Goal: Transaction & Acquisition: Obtain resource

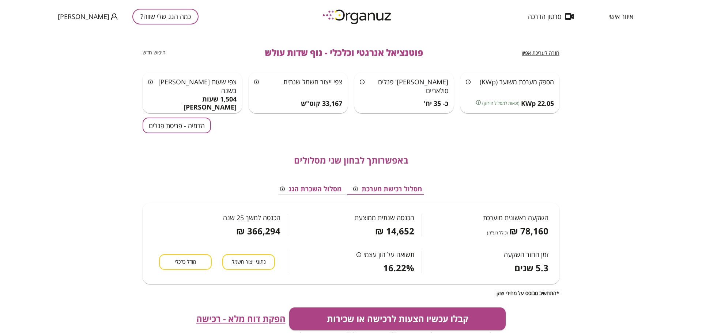
click at [620, 18] on span "איזור אישי" at bounding box center [620, 16] width 25 height 7
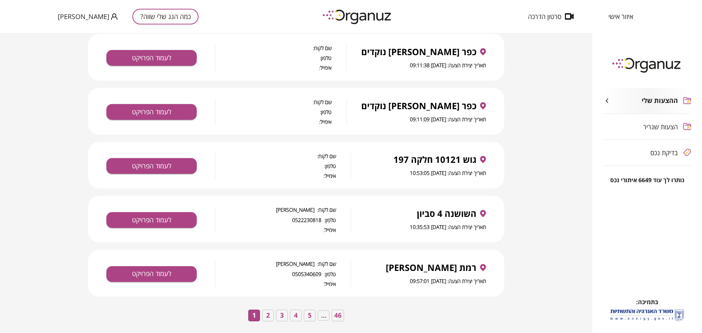
scroll to position [1162, 0]
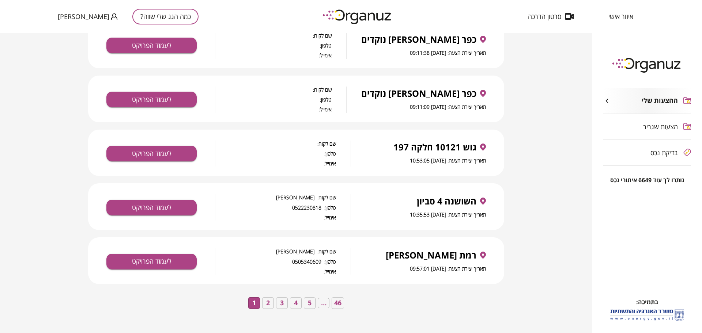
click at [270, 306] on button "2" at bounding box center [268, 303] width 12 height 12
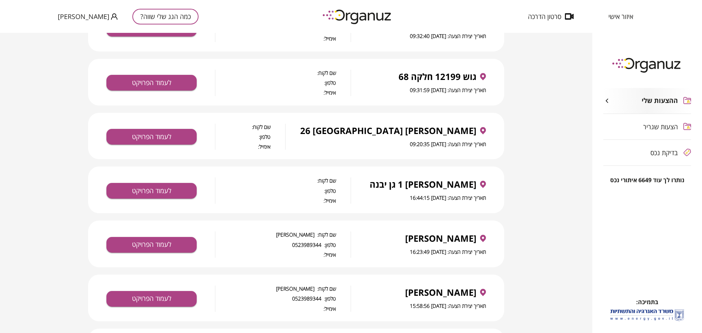
scroll to position [503, 0]
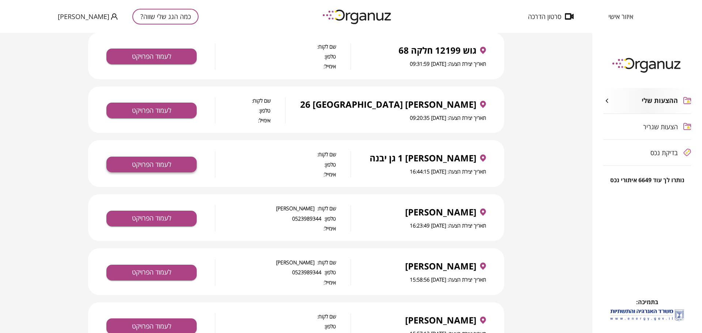
click at [183, 168] on button "לעמוד הפרויקט" at bounding box center [151, 165] width 90 height 16
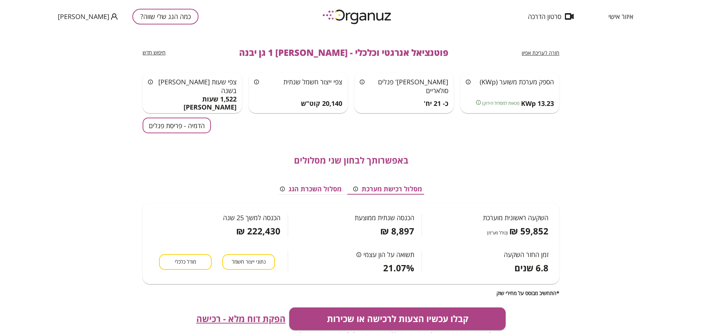
click at [189, 124] on button "הדמיה - פריסת פנלים" at bounding box center [177, 126] width 68 height 16
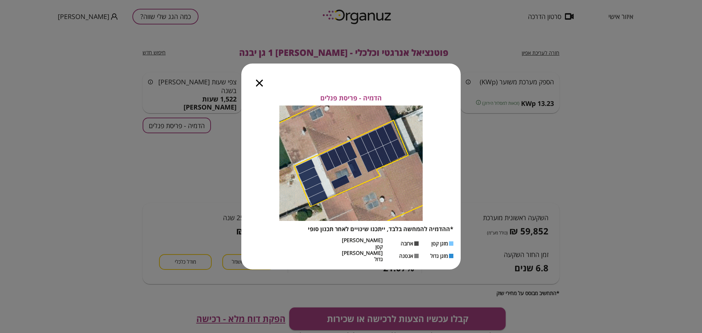
click at [261, 87] on icon "button" at bounding box center [259, 83] width 7 height 7
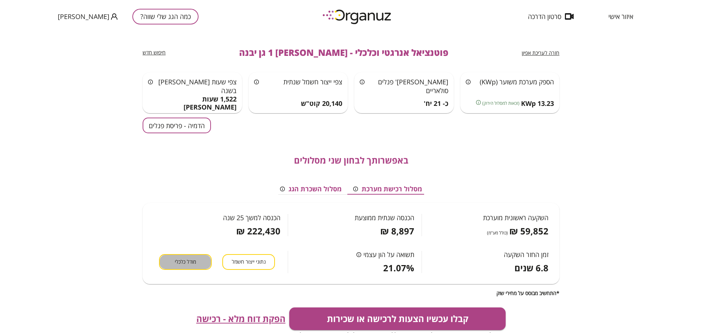
click at [165, 258] on button "מודל כלכלי" at bounding box center [185, 262] width 53 height 16
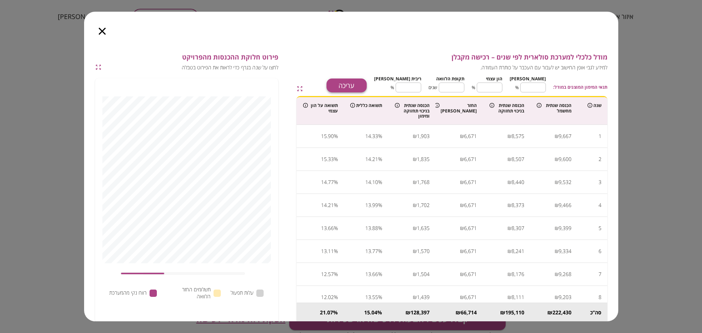
click at [367, 86] on button "עריכה" at bounding box center [346, 86] width 40 height 14
click at [538, 85] on input "**" at bounding box center [533, 87] width 26 height 19
type input "*"
type input "***"
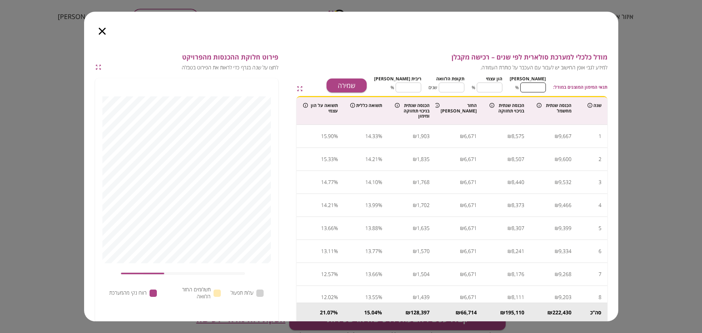
type input "*"
click at [464, 84] on input "**" at bounding box center [452, 87] width 26 height 19
type input "*"
click at [419, 85] on input "****" at bounding box center [408, 87] width 26 height 19
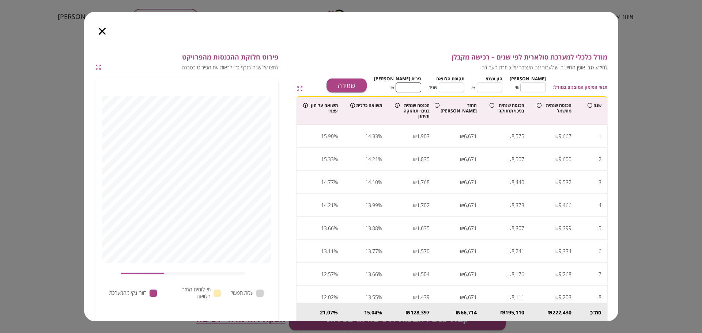
click at [419, 85] on input "****" at bounding box center [408, 87] width 26 height 19
click at [367, 86] on button "שמירה" at bounding box center [346, 86] width 40 height 14
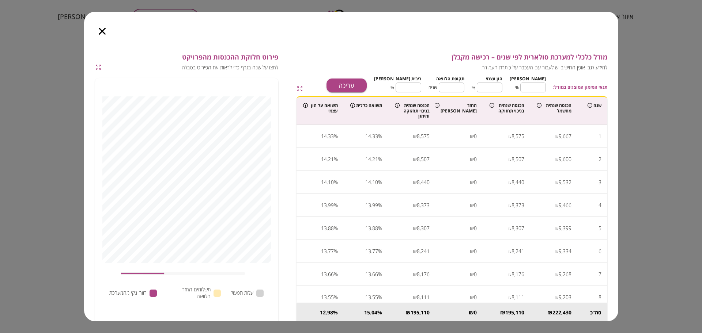
type input "****"
click at [99, 29] on icon "button" at bounding box center [102, 31] width 7 height 7
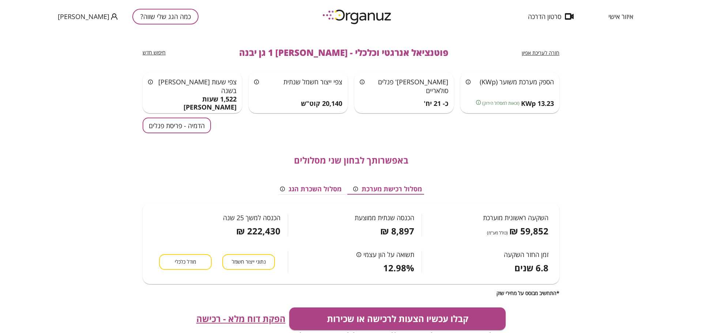
click at [255, 314] on span "הפקת דוח מלא - רכישה" at bounding box center [240, 319] width 89 height 10
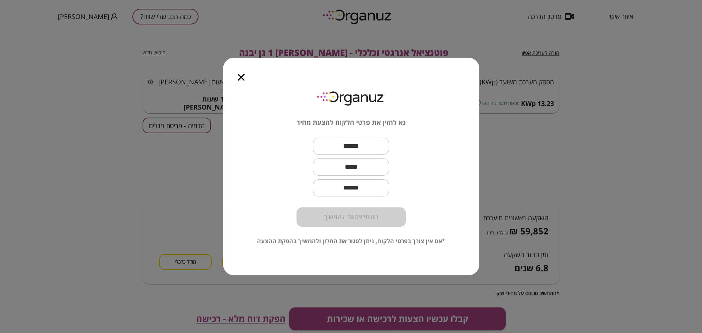
click at [239, 78] on icon "button" at bounding box center [241, 77] width 7 height 7
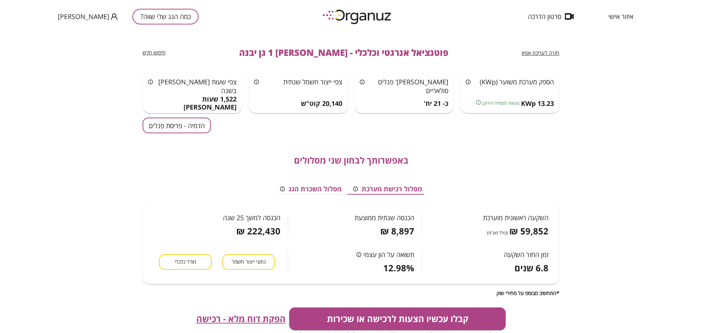
click at [546, 50] on span "חזרה לעריכת אפיון" at bounding box center [541, 52] width 38 height 7
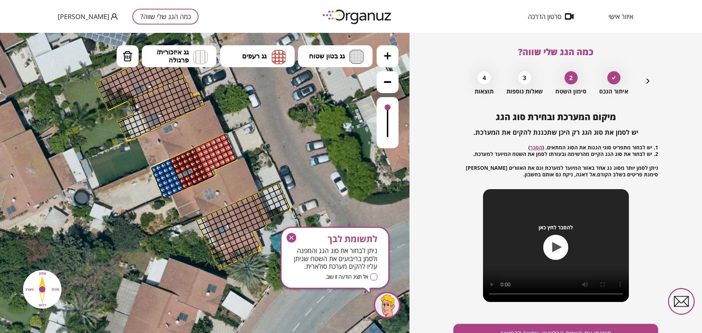
drag, startPoint x: 296, startPoint y: 139, endPoint x: 289, endPoint y: 130, distance: 11.2
click at [289, 130] on icon at bounding box center [193, 155] width 691 height 691
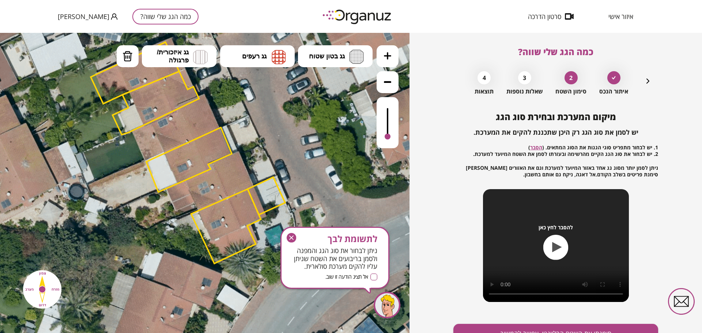
drag, startPoint x: 388, startPoint y: 108, endPoint x: 372, endPoint y: 187, distance: 81.0
click at [386, 160] on div ".st0 { fill: #FFFFFF; } 10" at bounding box center [204, 183] width 409 height 300
click at [294, 239] on icon "button" at bounding box center [292, 238] width 10 height 10
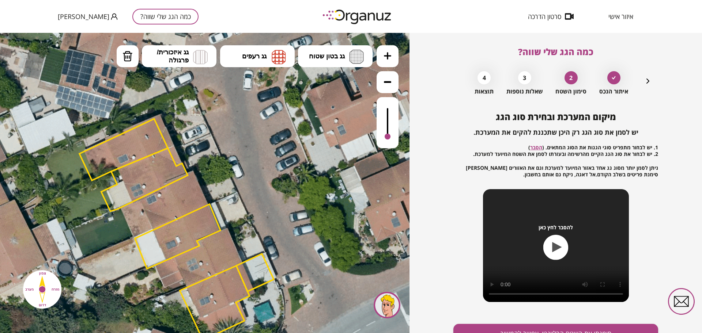
drag, startPoint x: 255, startPoint y: 118, endPoint x: 239, endPoint y: 192, distance: 75.7
click at [239, 192] on icon at bounding box center [176, 225] width 691 height 691
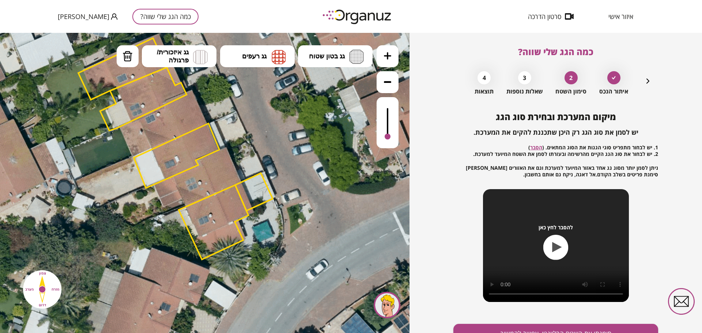
drag, startPoint x: 279, startPoint y: 246, endPoint x: 283, endPoint y: 167, distance: 79.4
click at [283, 167] on icon at bounding box center [175, 144] width 691 height 691
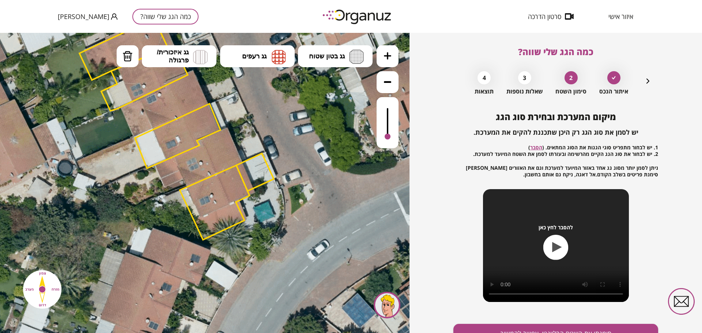
drag, startPoint x: 268, startPoint y: 292, endPoint x: 269, endPoint y: 274, distance: 17.9
click at [269, 274] on icon at bounding box center [176, 125] width 691 height 691
click at [209, 219] on div at bounding box center [209, 223] width 8 height 8
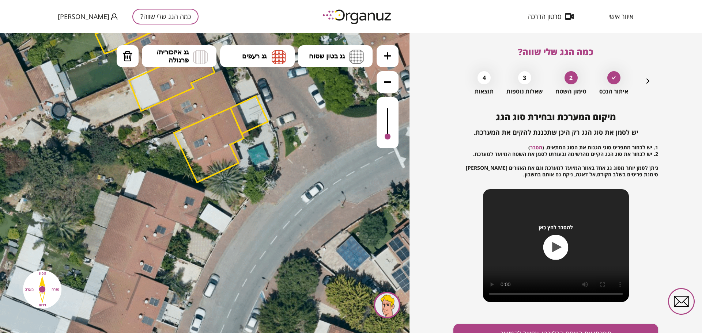
drag, startPoint x: 289, startPoint y: 254, endPoint x: 286, endPoint y: 223, distance: 31.2
click at [286, 223] on icon at bounding box center [170, 67] width 691 height 691
click at [390, 53] on icon at bounding box center [387, 55] width 7 height 7
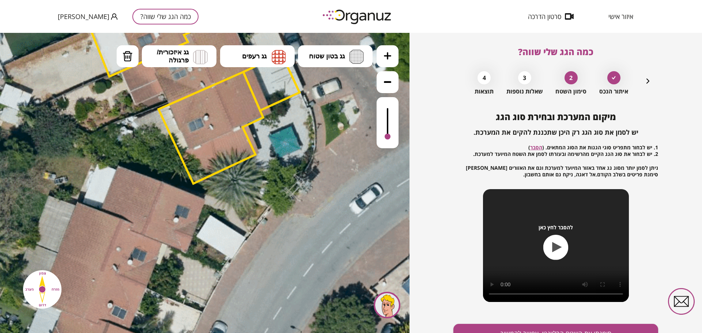
drag, startPoint x: 307, startPoint y: 149, endPoint x: 310, endPoint y: 161, distance: 12.0
click at [310, 161] on icon at bounding box center [153, 11] width 1036 height 1036
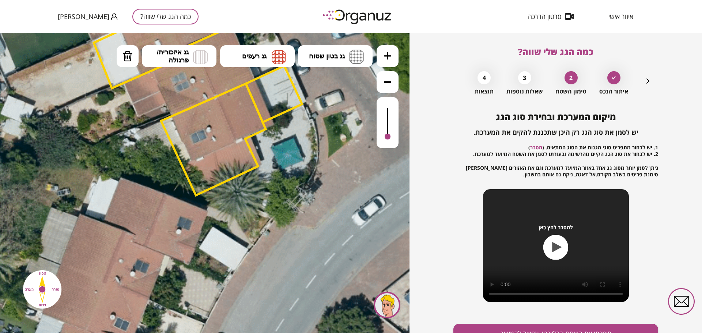
click at [236, 128] on div at bounding box center [240, 127] width 12 height 12
click at [236, 127] on div at bounding box center [240, 127] width 12 height 12
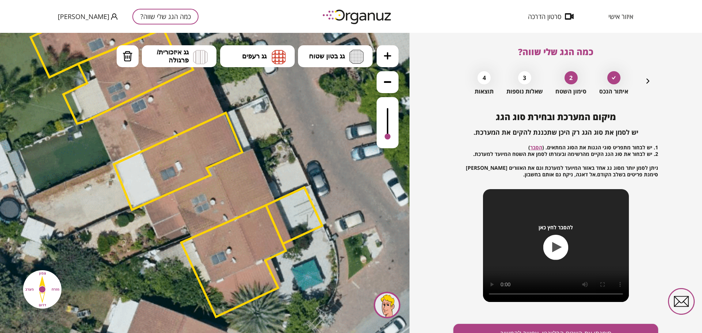
drag, startPoint x: 295, startPoint y: 184, endPoint x: 318, endPoint y: 304, distance: 122.5
click at [318, 304] on icon at bounding box center [176, 145] width 1036 height 1036
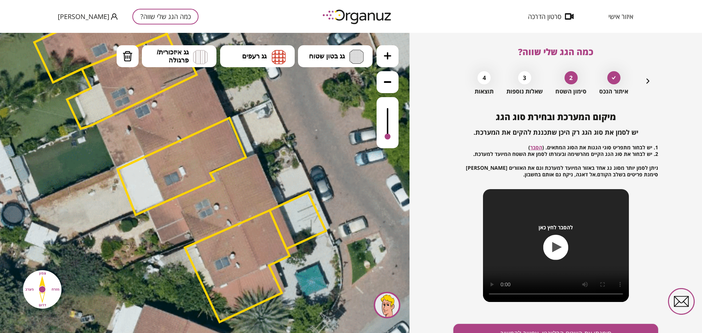
click at [392, 112] on div at bounding box center [387, 122] width 22 height 51
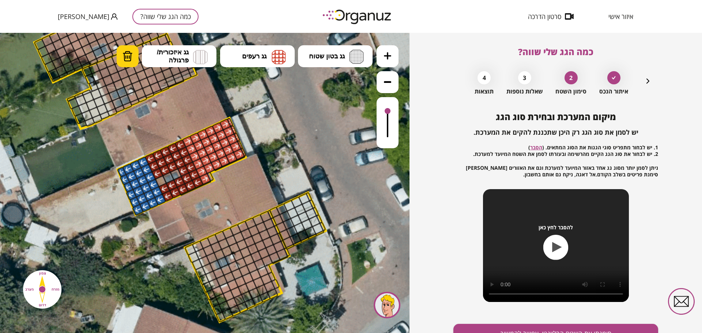
click at [120, 53] on button "מחיקה" at bounding box center [128, 56] width 22 height 22
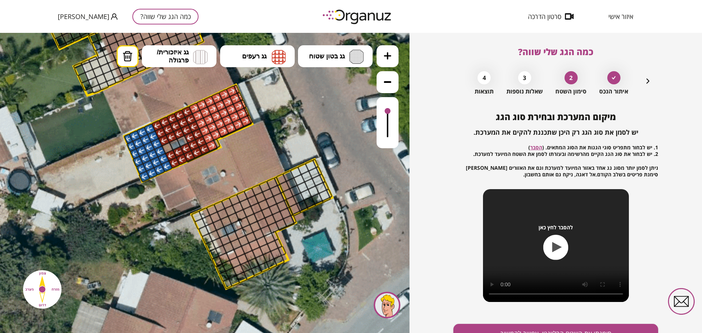
drag, startPoint x: 224, startPoint y: 156, endPoint x: 226, endPoint y: 140, distance: 15.5
click at [226, 140] on icon at bounding box center [186, 117] width 1036 height 1036
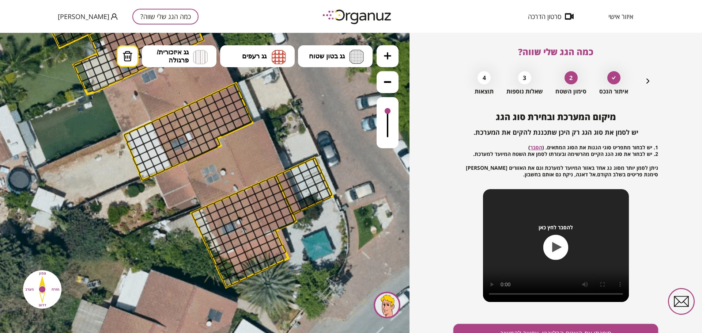
drag, startPoint x: 231, startPoint y: 113, endPoint x: 192, endPoint y: 106, distance: 38.9
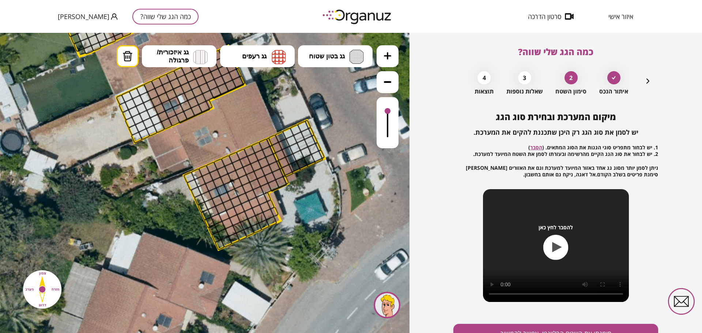
drag, startPoint x: 335, startPoint y: 239, endPoint x: 327, endPoint y: 201, distance: 38.4
click at [327, 201] on icon at bounding box center [178, 78] width 1036 height 1036
click at [270, 59] on button "גג רעפים" at bounding box center [257, 56] width 75 height 22
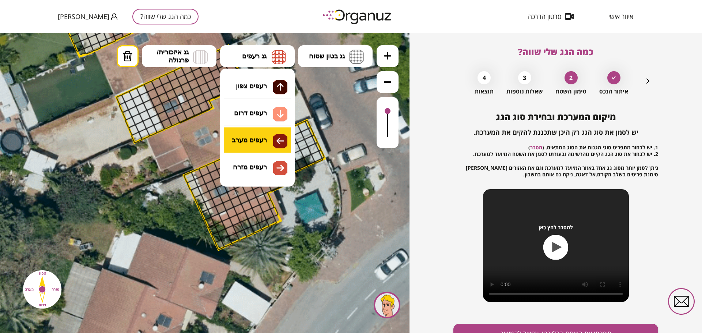
click at [275, 136] on div ".st0 { fill: #FFFFFF; } 10" at bounding box center [204, 183] width 409 height 300
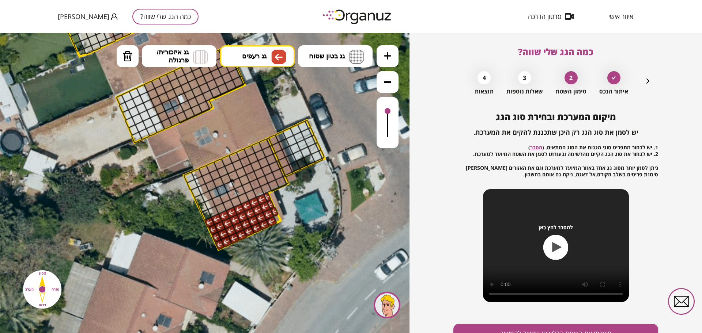
drag, startPoint x: 263, startPoint y: 198, endPoint x: 273, endPoint y: 214, distance: 19.3
drag, startPoint x: 250, startPoint y: 196, endPoint x: 224, endPoint y: 206, distance: 27.6
drag, startPoint x: 221, startPoint y: 172, endPoint x: 222, endPoint y: 165, distance: 6.6
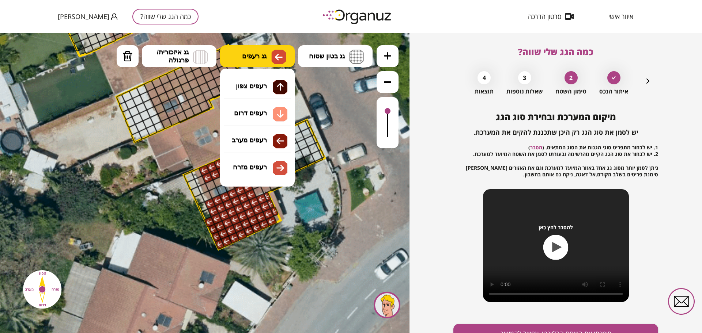
click at [277, 61] on img at bounding box center [279, 57] width 8 height 9
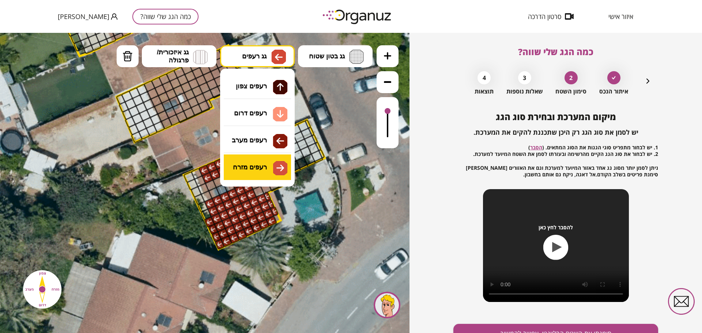
click at [270, 163] on div ".st0 { fill: #FFFFFF; } 10" at bounding box center [204, 183] width 409 height 300
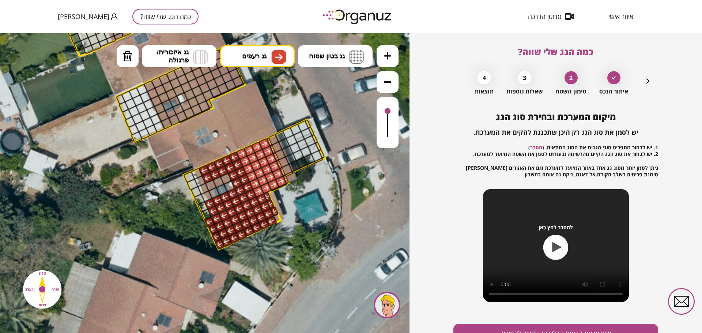
drag, startPoint x: 240, startPoint y: 152, endPoint x: 258, endPoint y: 165, distance: 22.4
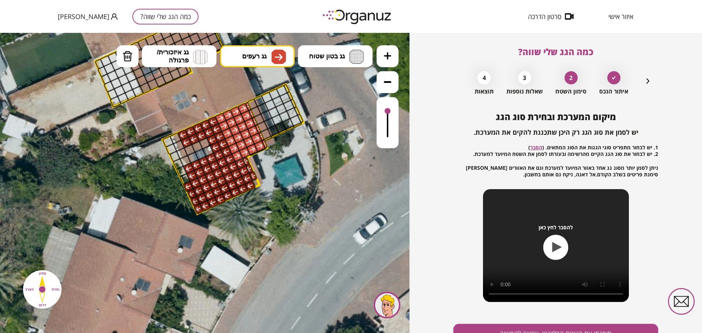
drag, startPoint x: 327, startPoint y: 202, endPoint x: 306, endPoint y: 167, distance: 41.0
click at [306, 167] on icon at bounding box center [157, 42] width 1036 height 1036
drag, startPoint x: 265, startPoint y: 134, endPoint x: 268, endPoint y: 148, distance: 13.8
click at [268, 148] on div ".st0 { fill: #FFFFFF; }" at bounding box center [157, 42] width 1036 height 1036
drag, startPoint x: 256, startPoint y: 151, endPoint x: 262, endPoint y: 153, distance: 6.6
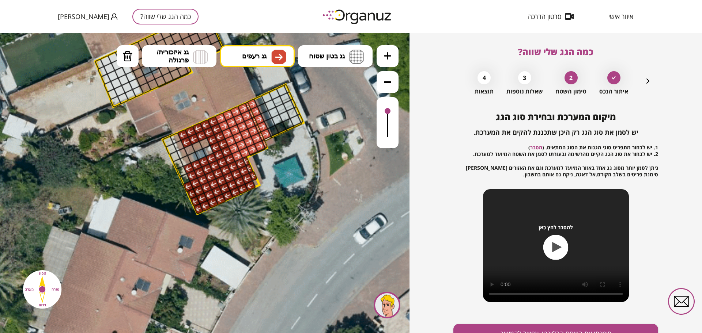
click at [262, 153] on div ".st0 { fill: #FFFFFF; }" at bounding box center [157, 42] width 1036 height 1036
drag, startPoint x: 387, startPoint y: 112, endPoint x: 384, endPoint y: 90, distance: 22.2
click at [383, 94] on div at bounding box center [387, 96] width 22 height 103
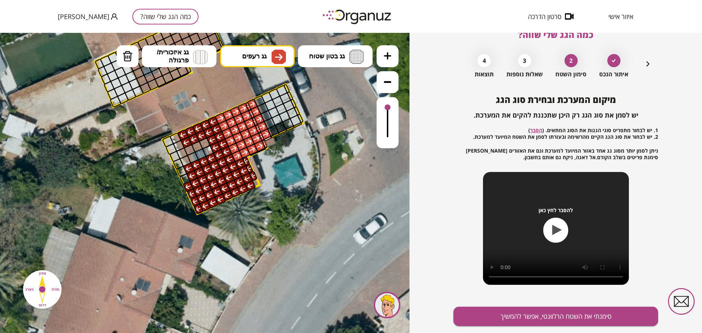
scroll to position [38, 0]
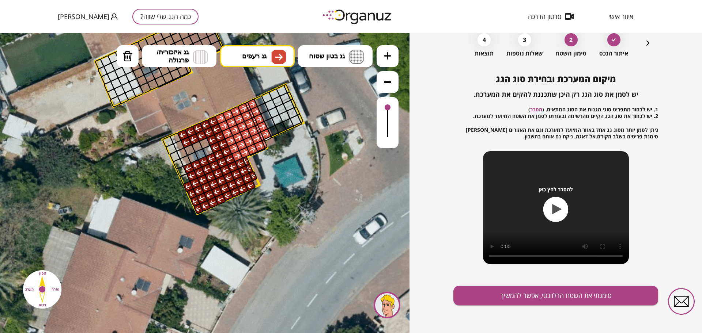
drag, startPoint x: 388, startPoint y: 109, endPoint x: 383, endPoint y: 106, distance: 5.8
click at [383, 106] on div at bounding box center [387, 122] width 22 height 51
click at [516, 292] on button "סימנתי את השטח הרלוונטי, אפשר להמשיך" at bounding box center [555, 295] width 205 height 19
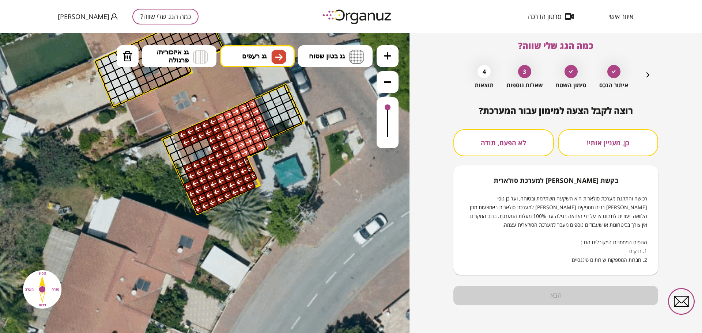
click at [512, 143] on button "לא הפעם, תודה" at bounding box center [503, 142] width 101 height 27
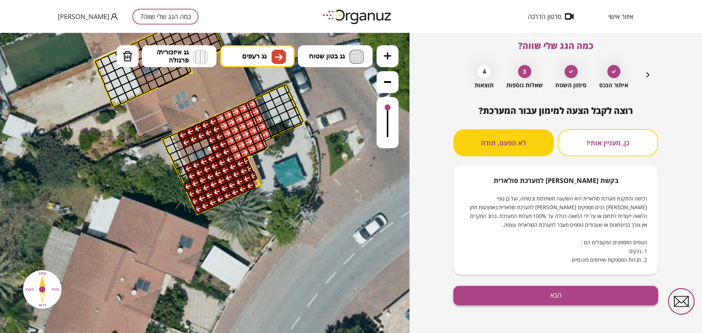
click at [525, 300] on button "הבא" at bounding box center [555, 295] width 205 height 19
click at [533, 297] on button "הבא" at bounding box center [555, 295] width 205 height 19
click at [647, 76] on icon "button" at bounding box center [647, 74] width 3 height 5
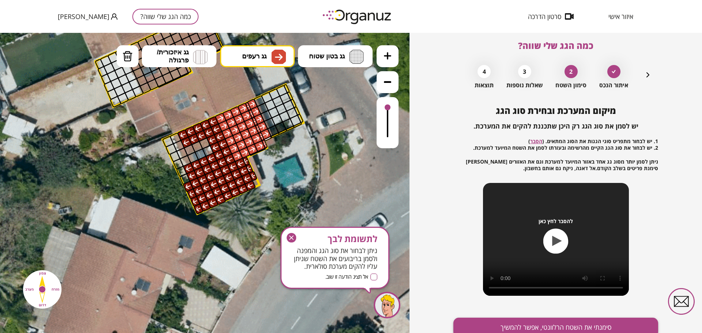
click at [557, 325] on button "סימנתי את השטח הרלוונטי, אפשר להמשיך" at bounding box center [555, 327] width 205 height 19
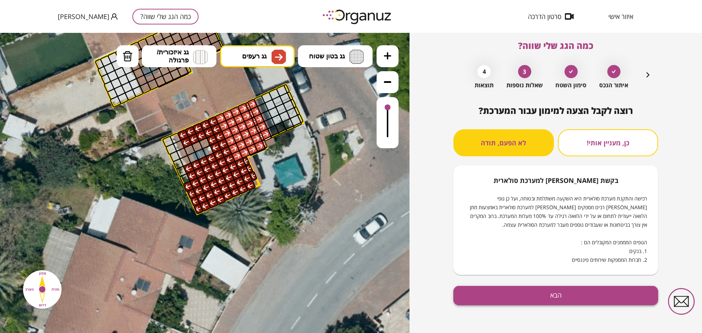
click at [549, 291] on button "הבא" at bounding box center [555, 295] width 205 height 19
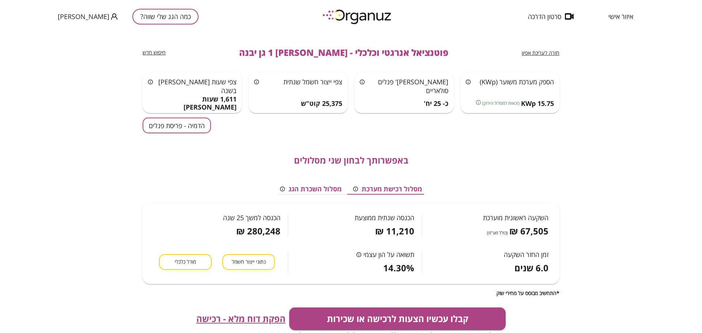
click at [186, 115] on div "חזרה לעריכת אפיון פוטנציאל אנרגטי וכלכלי - [PERSON_NAME] 1 גן יבנה חיפוש חדש הס…" at bounding box center [351, 195] width 417 height 325
click at [185, 128] on button "הדמיה - פריסת פנלים" at bounding box center [177, 126] width 68 height 16
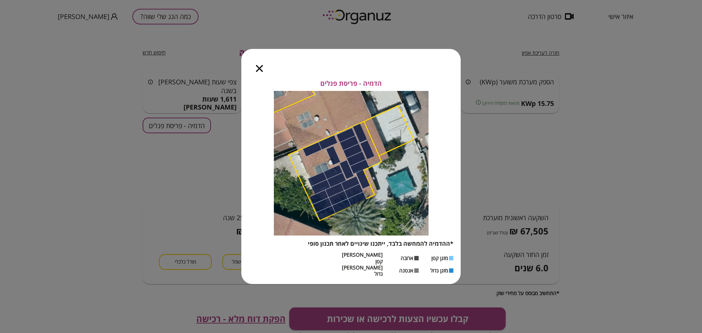
click at [261, 72] on icon "button" at bounding box center [259, 68] width 7 height 7
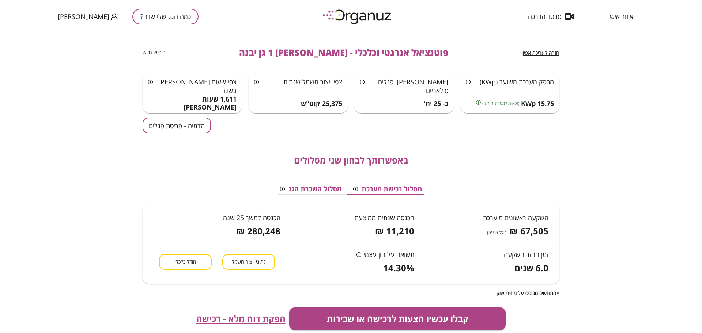
click at [534, 52] on span "חזרה לעריכת אפיון" at bounding box center [541, 52] width 38 height 7
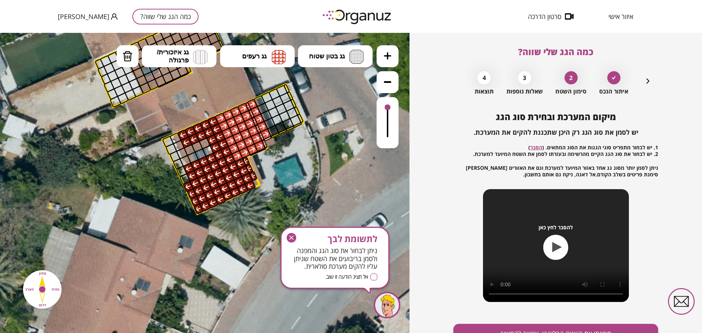
click at [292, 237] on g "button" at bounding box center [292, 238] width 10 height 10
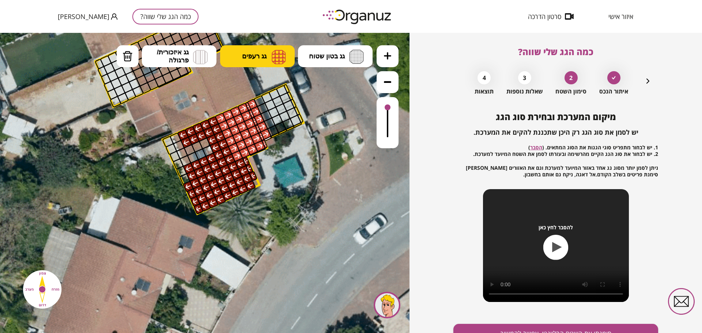
click at [238, 53] on button "גג רעפים" at bounding box center [257, 56] width 75 height 22
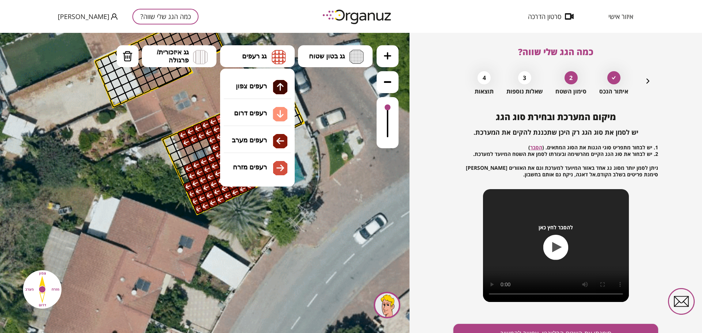
click at [272, 147] on div ".st0 { fill: #FFFFFF; } 10" at bounding box center [204, 183] width 409 height 300
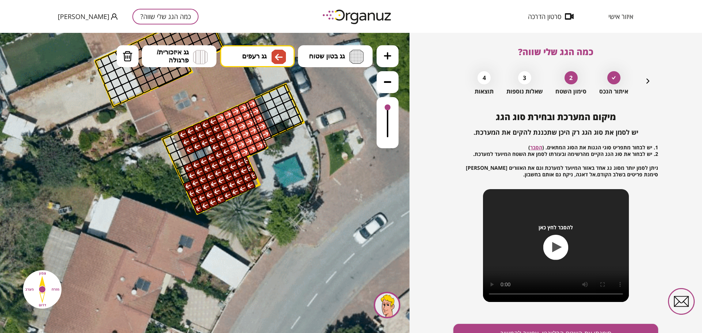
drag, startPoint x: 204, startPoint y: 140, endPoint x: 192, endPoint y: 148, distance: 14.5
click at [126, 54] on img at bounding box center [127, 56] width 10 height 11
click at [216, 149] on div at bounding box center [215, 147] width 12 height 12
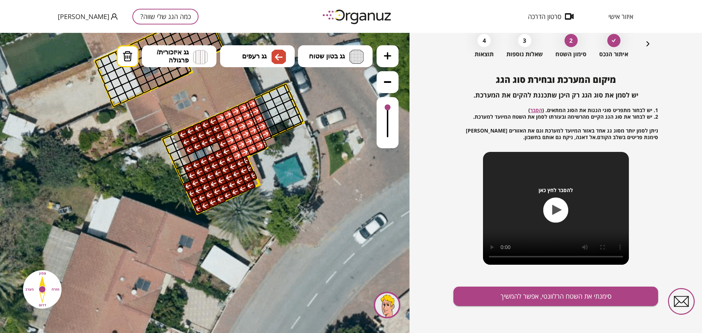
scroll to position [38, 0]
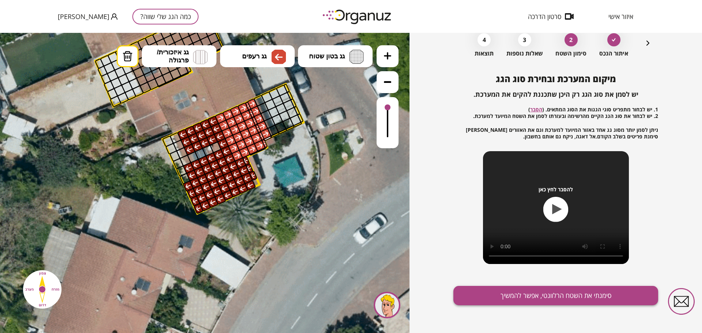
click at [534, 289] on button "סימנתי את השטח הרלוונטי, אפשר להמשיך" at bounding box center [555, 295] width 205 height 19
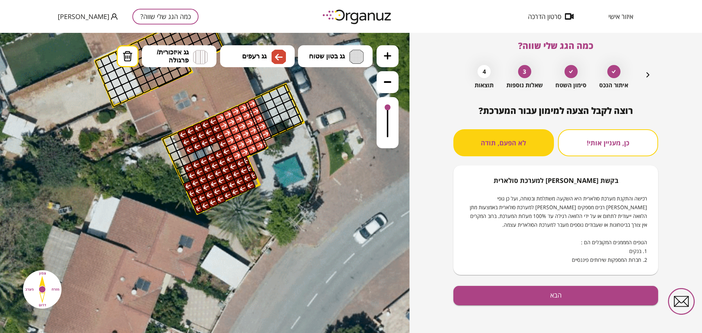
scroll to position [6, 0]
click at [595, 306] on div "רוצה לקבל הצעה למימון עבור המערכת? כן, מעניין אותי! לא הפעם, תודה בקשת [PERSON_…" at bounding box center [555, 220] width 205 height 228
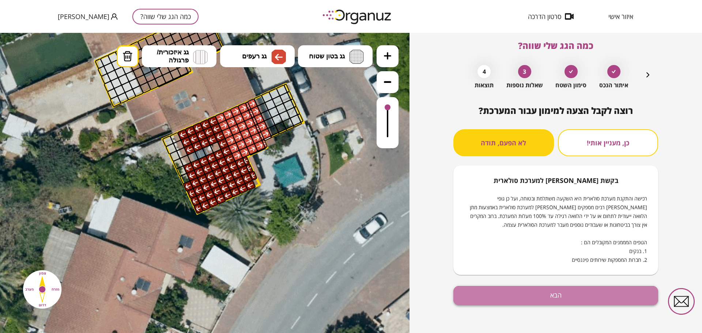
click at [595, 304] on button "הבא" at bounding box center [555, 295] width 205 height 19
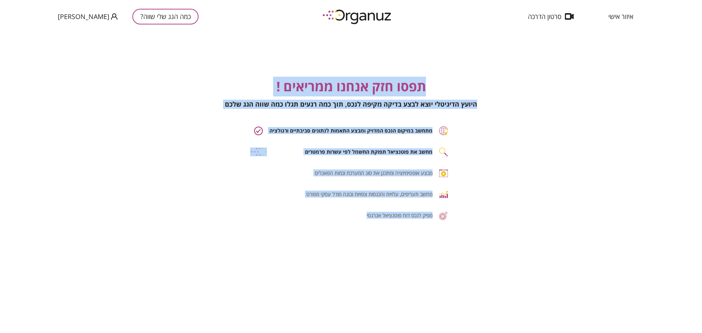
drag, startPoint x: 424, startPoint y: 87, endPoint x: 352, endPoint y: 233, distance: 163.1
click at [352, 235] on div "תפסו חזק אנחנו ממריאים ! היועץ הדיגיטלי יוצא לבצע בדיקה מקיפה לנכס, תוך כמה רגע…" at bounding box center [351, 199] width 702 height 333
click at [477, 74] on div "תפסו חזק אנחנו ממריאים ! היועץ הדיגיטלי יוצא לבצע בדיקה מקיפה לנכס, תוך כמה רגע…" at bounding box center [351, 199] width 702 height 333
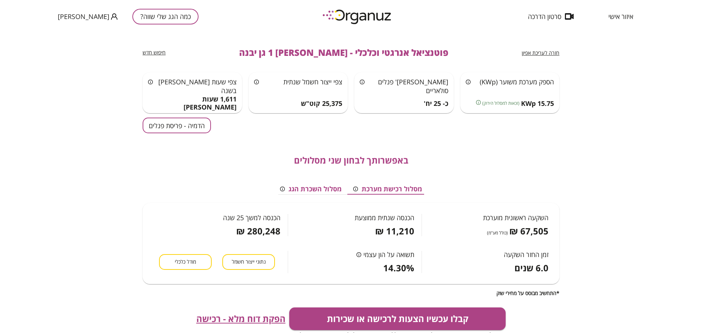
click at [204, 123] on button "הדמיה - פריסת פנלים" at bounding box center [177, 126] width 68 height 16
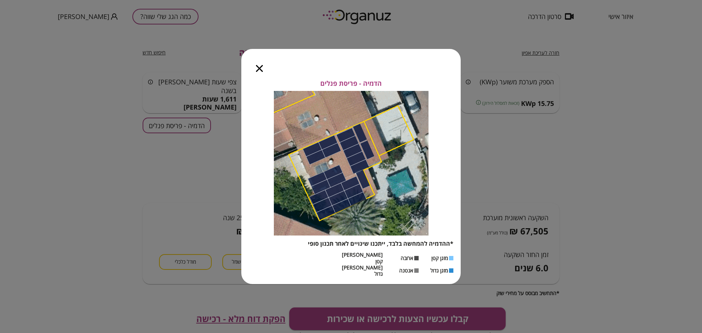
click at [261, 72] on icon "button" at bounding box center [259, 68] width 7 height 7
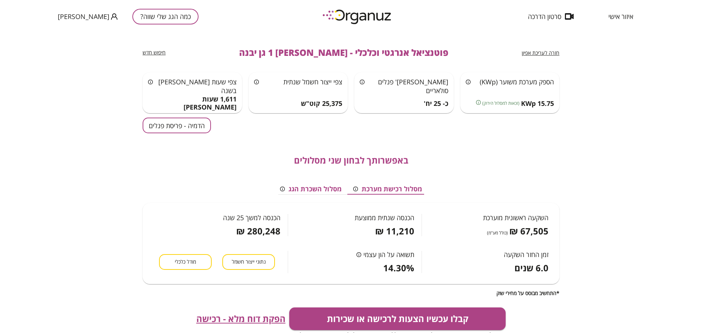
click at [245, 321] on span "הפקת דוח מלא - רכישה" at bounding box center [240, 319] width 89 height 10
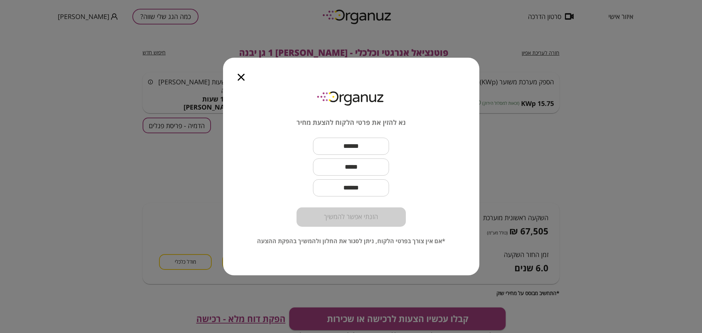
click at [242, 79] on icon "button" at bounding box center [241, 77] width 7 height 7
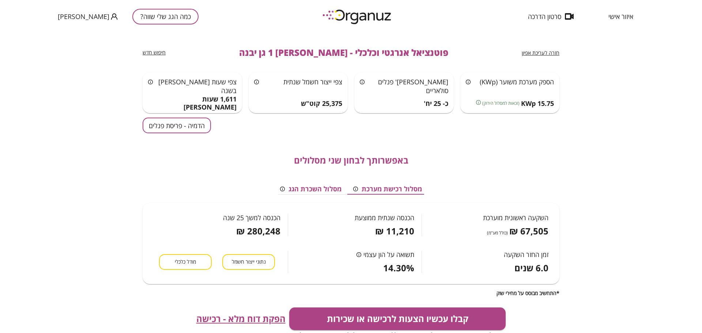
click at [530, 48] on div "חזרה לעריכת אפיון פוטנציאל אנרגטי וכלכלי - [PERSON_NAME] 1 גן יבנה חיפוש חדש" at bounding box center [351, 52] width 417 height 39
click at [527, 52] on span "חזרה לעריכת אפיון" at bounding box center [541, 52] width 38 height 7
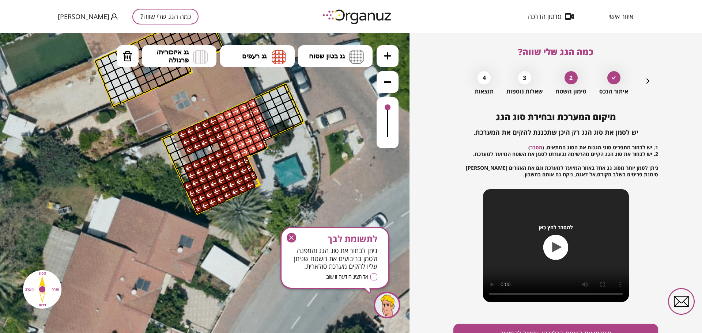
click at [290, 233] on icon "button" at bounding box center [292, 238] width 10 height 10
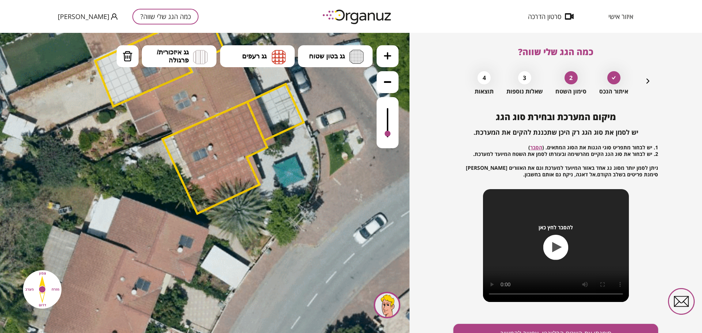
drag, startPoint x: 388, startPoint y: 110, endPoint x: 408, endPoint y: 121, distance: 23.3
click at [382, 134] on div at bounding box center [387, 122] width 22 height 51
click at [648, 80] on icon "button" at bounding box center [647, 81] width 9 height 9
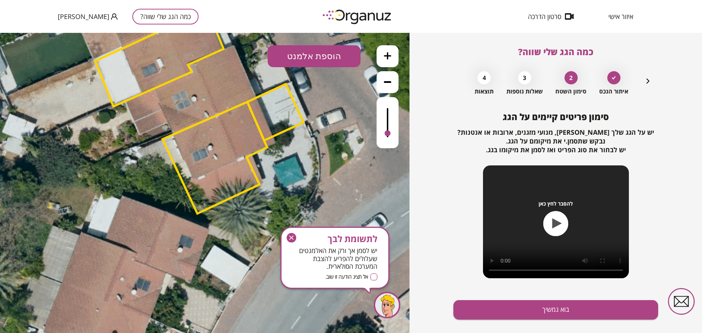
click at [648, 80] on icon "button" at bounding box center [647, 81] width 9 height 9
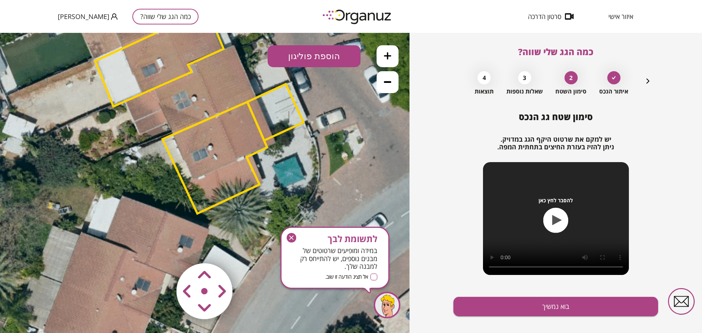
click at [254, 135] on polygon at bounding box center [214, 158] width 105 height 112
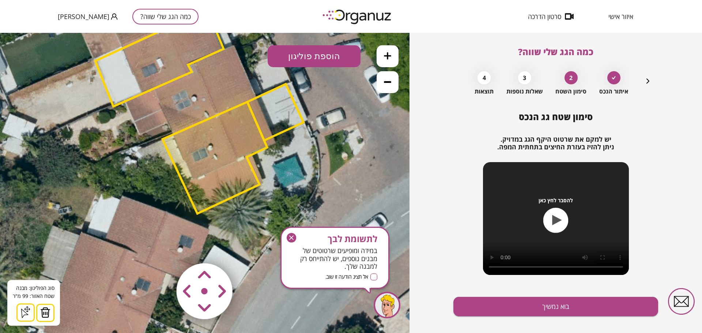
click at [161, 248] on area at bounding box center [161, 248] width 0 height 0
click at [273, 124] on polygon at bounding box center [275, 112] width 56 height 56
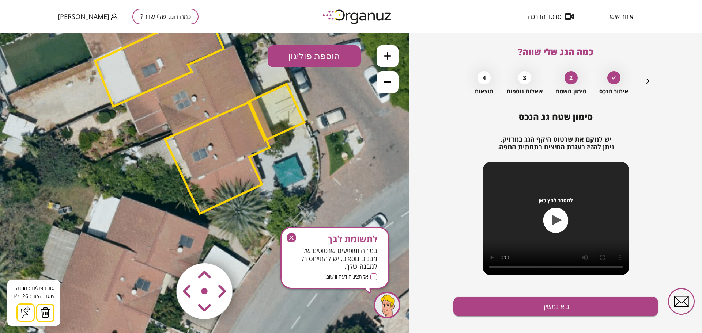
click at [161, 248] on area at bounding box center [161, 248] width 0 height 0
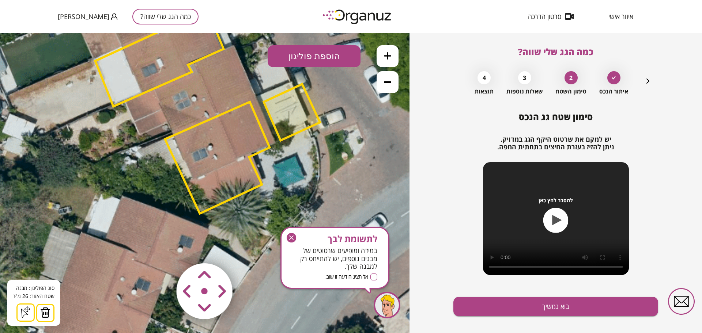
click at [161, 248] on area at bounding box center [161, 248] width 0 height 0
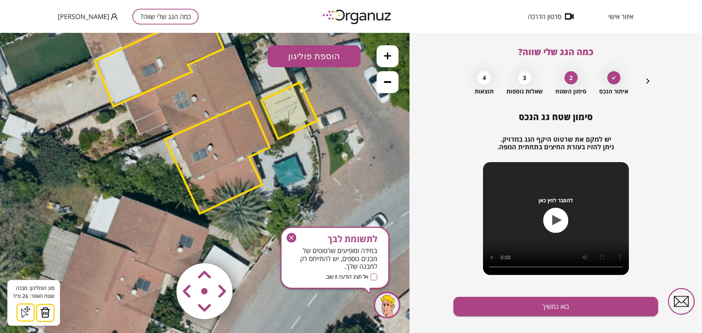
click at [161, 248] on area at bounding box center [161, 248] width 0 height 0
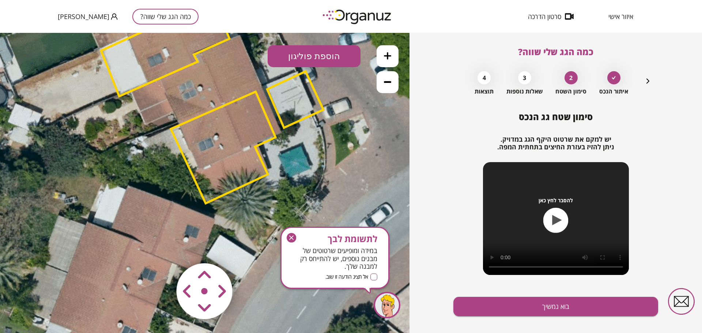
drag, startPoint x: 312, startPoint y: 173, endPoint x: 317, endPoint y: 160, distance: 14.0
click at [317, 160] on icon at bounding box center [163, 31] width 1036 height 1036
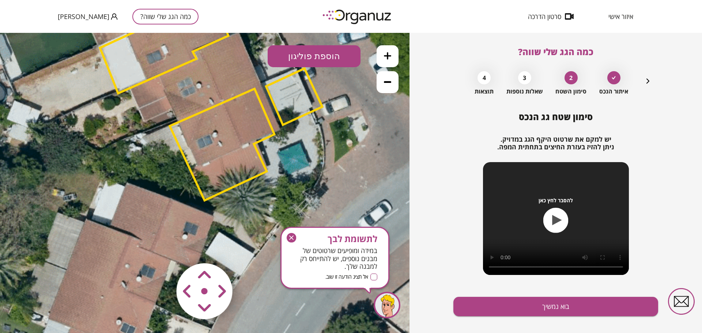
click at [161, 248] on area at bounding box center [161, 248] width 0 height 0
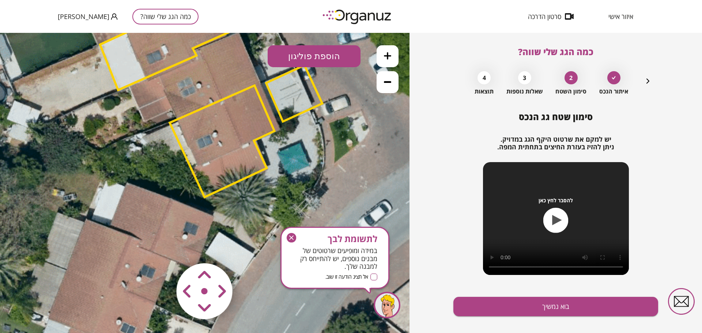
click at [161, 248] on area at bounding box center [161, 248] width 0 height 0
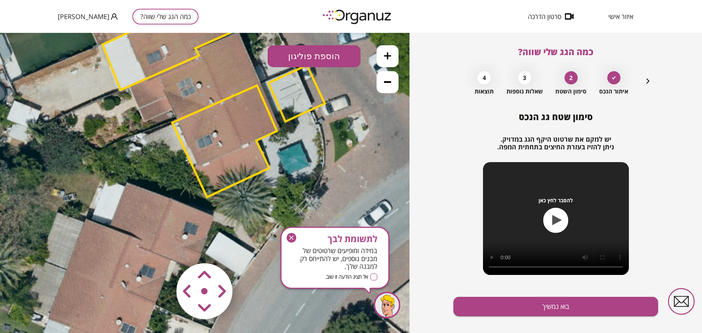
click at [161, 248] on area at bounding box center [161, 248] width 0 height 0
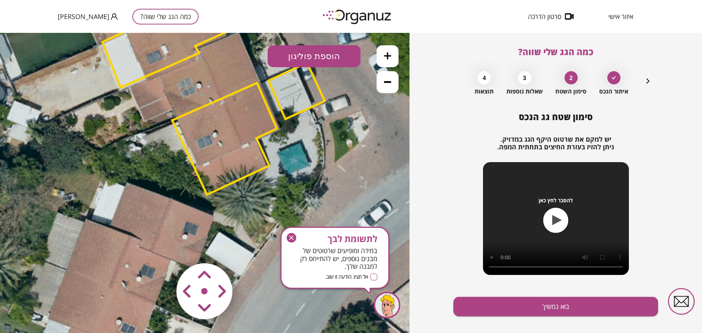
click at [161, 248] on area at bounding box center [161, 248] width 0 height 0
click at [293, 94] on polygon at bounding box center [297, 90] width 56 height 56
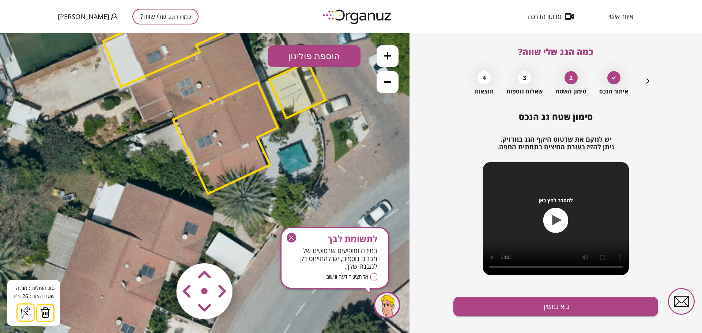
click at [161, 248] on area at bounding box center [161, 248] width 0 height 0
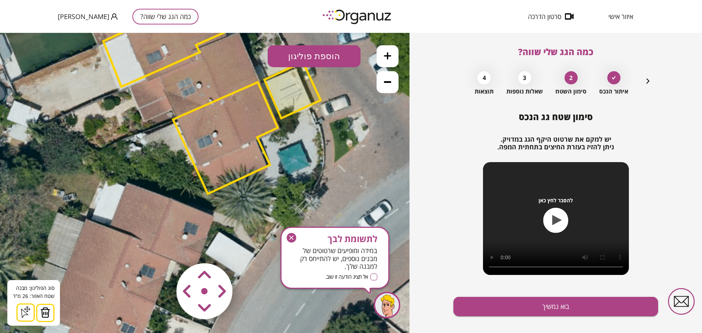
drag, startPoint x: 207, startPoint y: 313, endPoint x: 203, endPoint y: 306, distance: 8.7
click at [161, 248] on area at bounding box center [161, 248] width 0 height 0
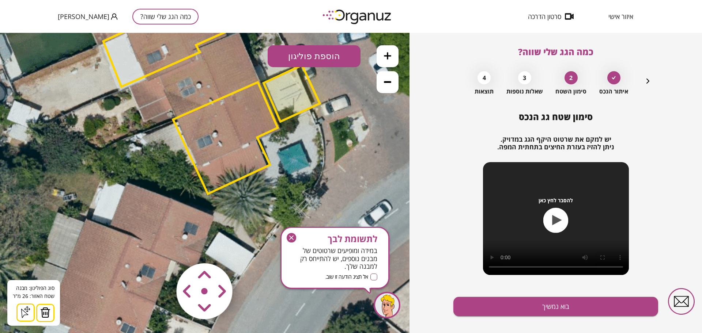
click at [161, 248] on area at bounding box center [161, 248] width 0 height 0
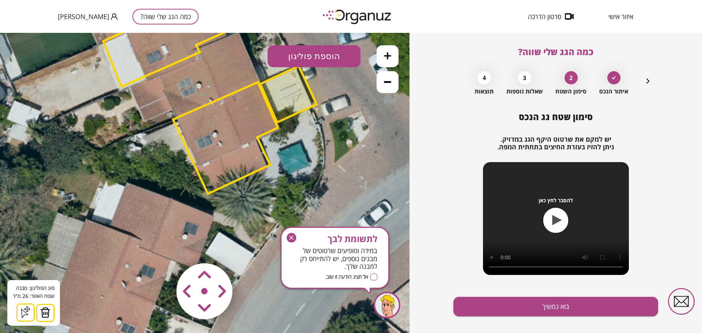
drag, startPoint x: 288, startPoint y: 237, endPoint x: 327, endPoint y: 224, distance: 41.6
click at [288, 237] on icon "button" at bounding box center [292, 238] width 10 height 10
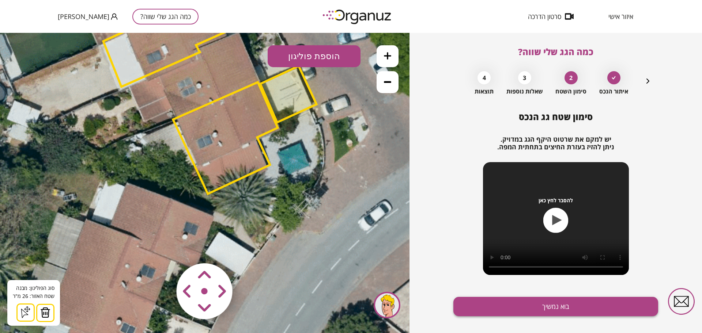
click at [574, 310] on button "בוא נמשיך" at bounding box center [555, 306] width 205 height 19
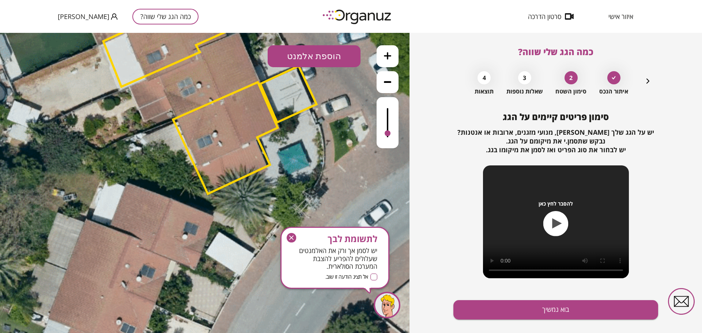
click at [386, 109] on div at bounding box center [387, 122] width 22 height 51
click at [524, 323] on div "סימון פריטים קיימים על הגג יש על הגג שלך [PERSON_NAME], מנועי מזגנים, ארובות או…" at bounding box center [555, 230] width 205 height 236
click at [521, 314] on button "בוא נמשיך" at bounding box center [555, 309] width 205 height 19
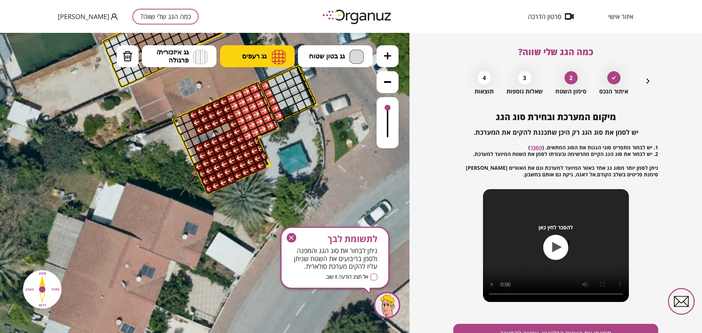
click at [243, 58] on span "גג רעפים" at bounding box center [254, 56] width 24 height 8
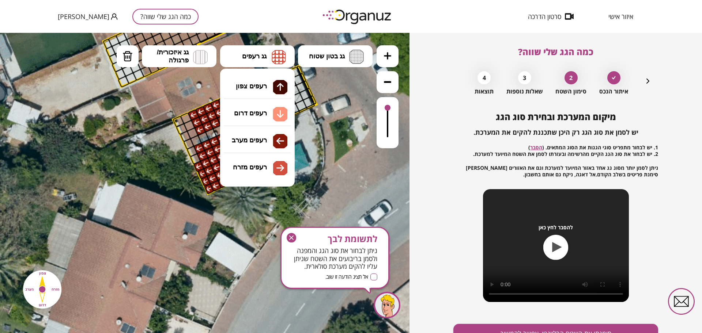
click at [265, 140] on div ".st0 { fill: #FFFFFF; } 0" at bounding box center [204, 183] width 409 height 300
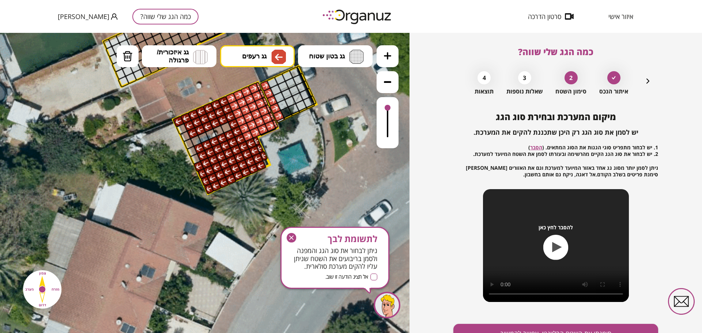
drag, startPoint x: 192, startPoint y: 133, endPoint x: 181, endPoint y: 120, distance: 16.8
drag, startPoint x: 181, startPoint y: 121, endPoint x: 194, endPoint y: 164, distance: 45.0
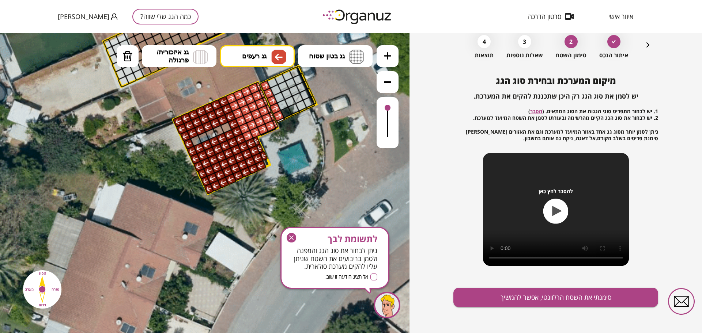
scroll to position [38, 0]
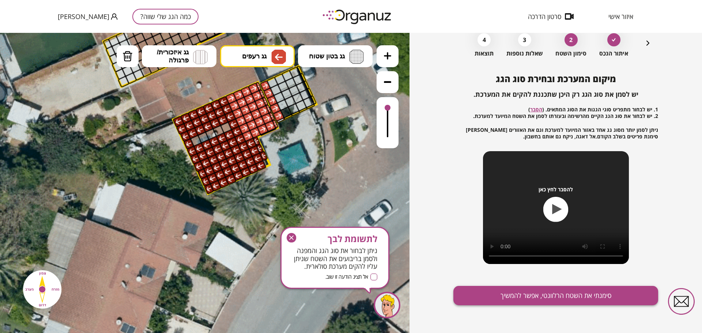
click at [562, 290] on button "סימנתי את השטח הרלוונטי, אפשר להמשיך" at bounding box center [555, 295] width 205 height 19
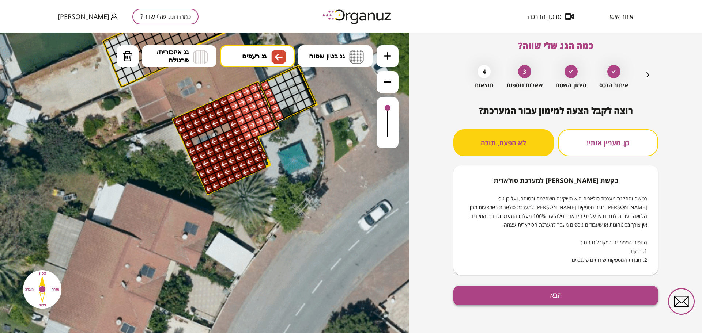
click at [618, 294] on button "הבא" at bounding box center [555, 295] width 205 height 19
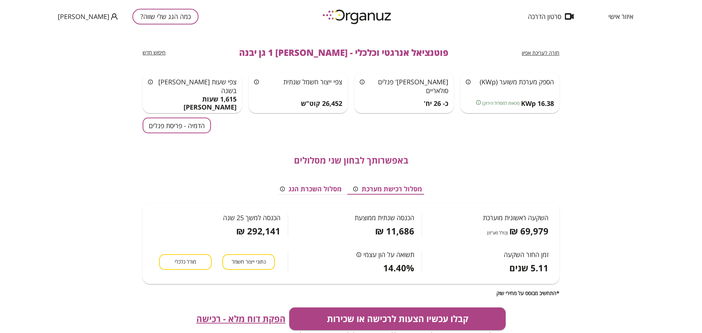
click at [259, 317] on span "הפקת דוח מלא - רכישה" at bounding box center [240, 319] width 89 height 10
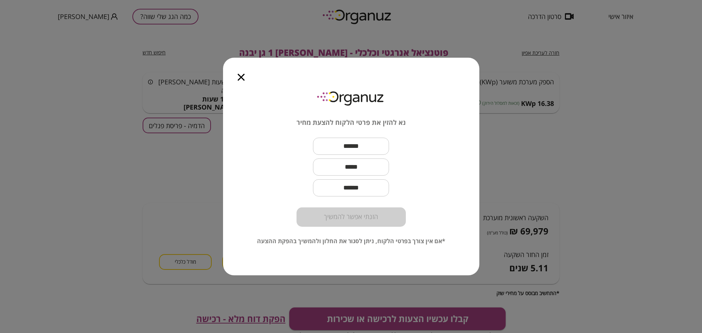
click at [240, 78] on icon "button" at bounding box center [241, 77] width 7 height 7
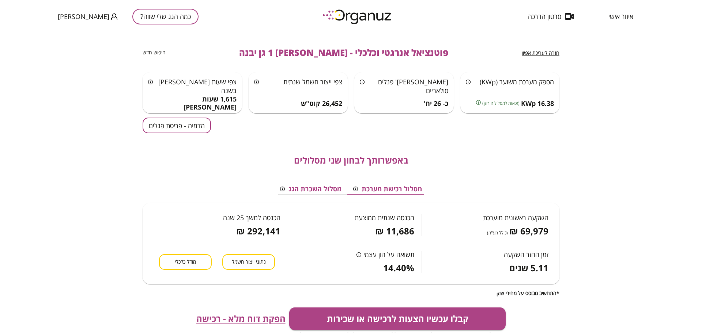
click at [144, 124] on button "הדמיה - פריסת פנלים" at bounding box center [177, 126] width 68 height 16
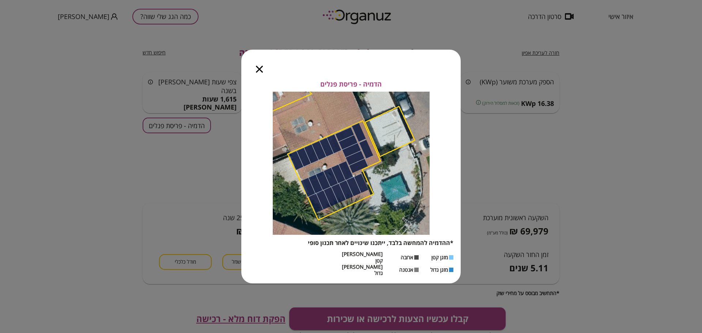
click at [259, 73] on icon "button" at bounding box center [259, 69] width 7 height 7
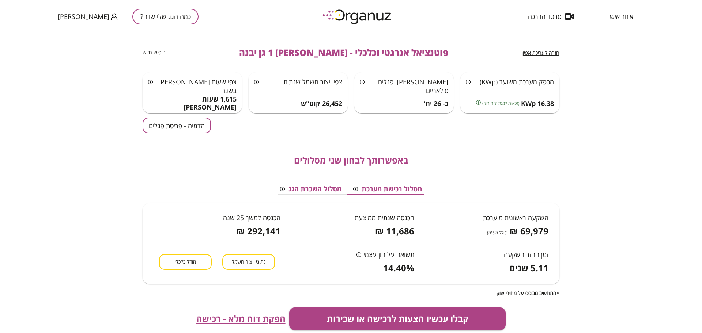
click at [531, 51] on span "חזרה לעריכת אפיון" at bounding box center [541, 52] width 38 height 7
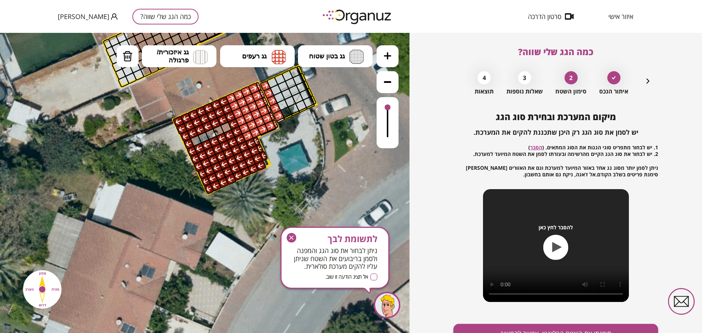
click at [389, 129] on div at bounding box center [387, 122] width 22 height 51
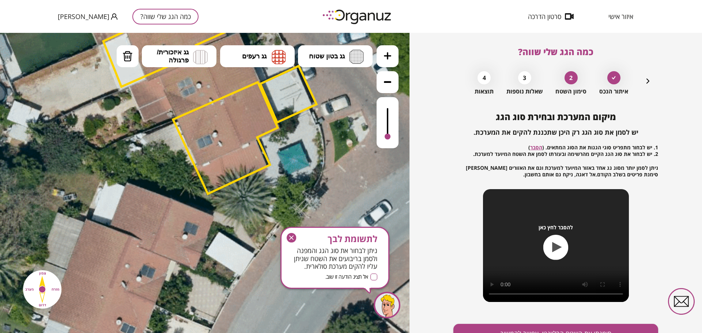
drag, startPoint x: 388, startPoint y: 134, endPoint x: 386, endPoint y: 144, distance: 10.8
click at [386, 144] on div at bounding box center [387, 122] width 22 height 51
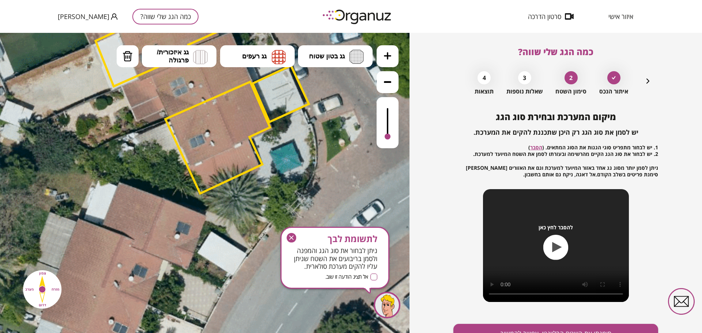
drag, startPoint x: 223, startPoint y: 228, endPoint x: 216, endPoint y: 270, distance: 42.5
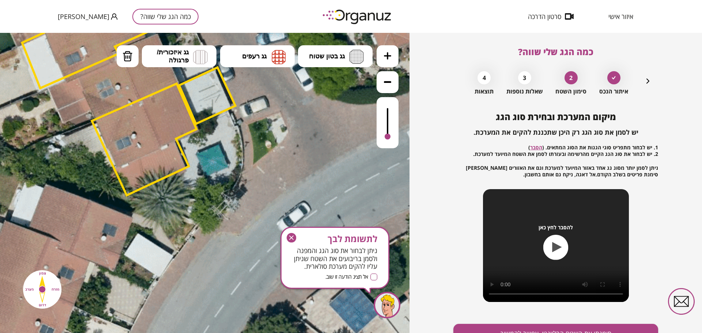
drag, startPoint x: 247, startPoint y: 88, endPoint x: 248, endPoint y: 115, distance: 27.1
click at [248, 115] on icon at bounding box center [81, 30] width 1036 height 1036
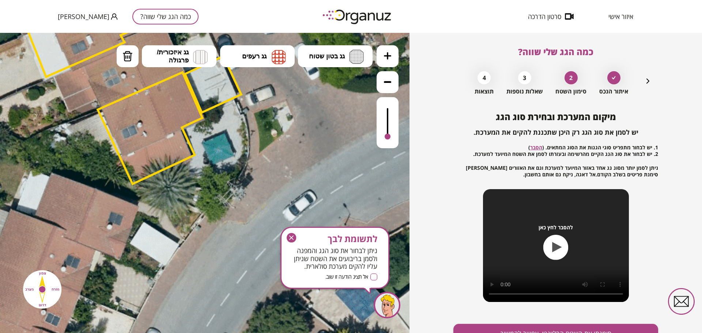
click at [262, 153] on icon at bounding box center [87, 18] width 1036 height 1036
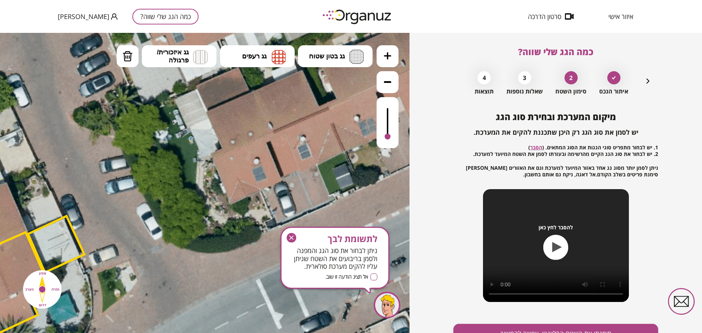
drag, startPoint x: 269, startPoint y: 121, endPoint x: 112, endPoint y: 281, distance: 224.3
click at [379, 87] on button at bounding box center [387, 82] width 22 height 22
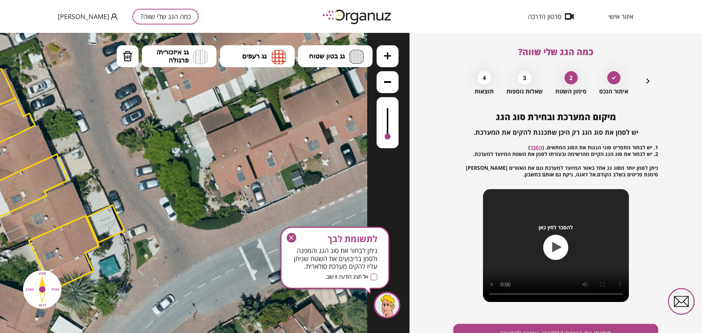
click at [381, 87] on button at bounding box center [387, 82] width 22 height 22
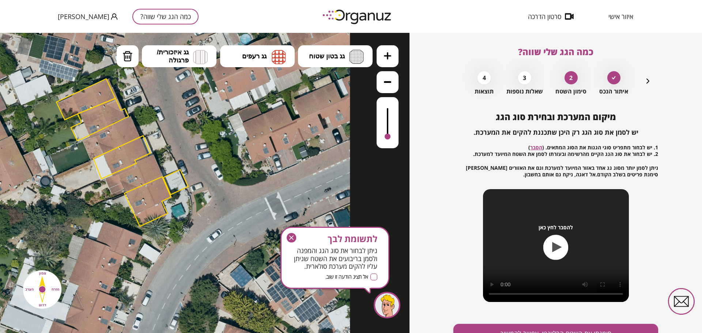
drag, startPoint x: 150, startPoint y: 276, endPoint x: 187, endPoint y: 250, distance: 45.4
click at [187, 250] on icon at bounding box center [119, 153] width 460 height 460
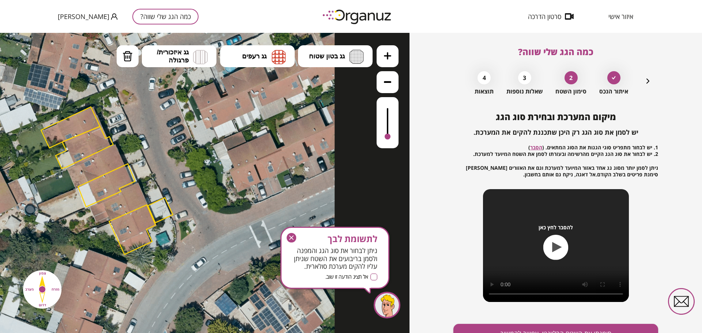
drag, startPoint x: 227, startPoint y: 155, endPoint x: 210, endPoint y: 183, distance: 33.3
click at [210, 183] on icon at bounding box center [104, 181] width 460 height 460
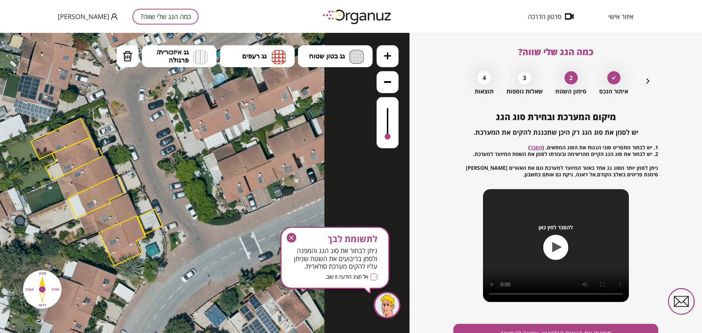
drag, startPoint x: 204, startPoint y: 188, endPoint x: 193, endPoint y: 199, distance: 15.3
click at [193, 199] on icon at bounding box center [94, 192] width 460 height 460
click at [387, 55] on icon at bounding box center [387, 55] width 7 height 7
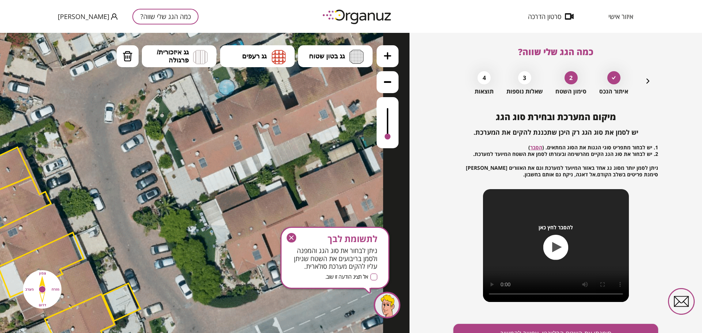
drag, startPoint x: 175, startPoint y: 136, endPoint x: 174, endPoint y: 199, distance: 63.2
click at [174, 199] on icon at bounding box center [37, 258] width 691 height 691
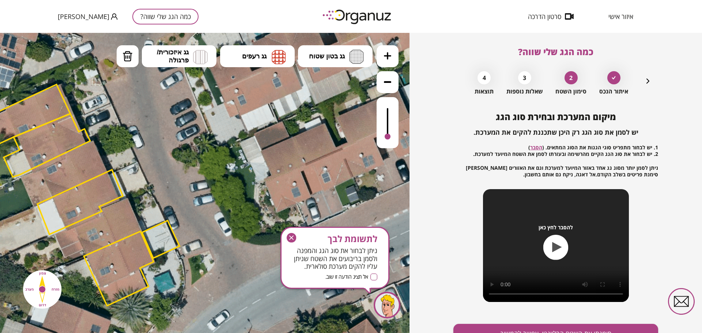
drag, startPoint x: 147, startPoint y: 186, endPoint x: 150, endPoint y: 197, distance: 11.4
click at [150, 197] on icon at bounding box center [76, 195] width 691 height 691
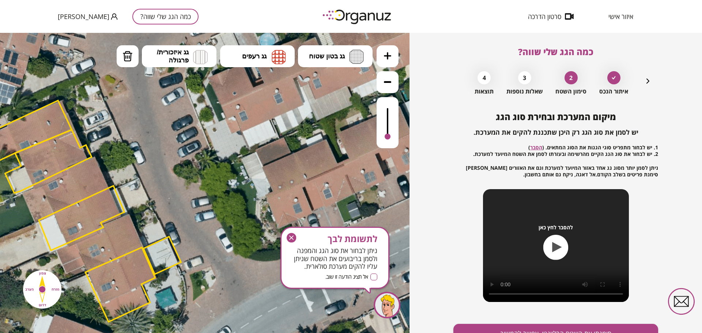
click at [386, 111] on div at bounding box center [387, 122] width 22 height 51
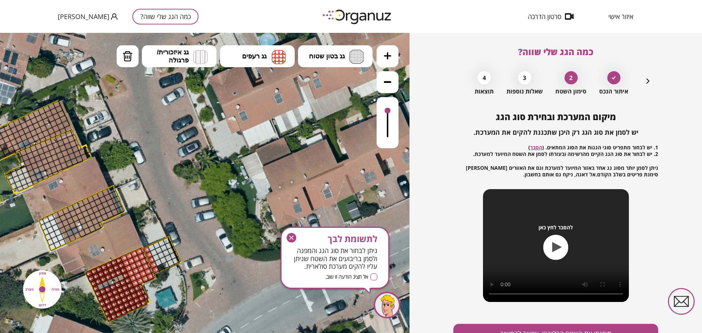
drag, startPoint x: 125, startPoint y: 256, endPoint x: 117, endPoint y: 42, distance: 213.9
click at [141, 228] on div ".st0 { fill: #FFFFFF; }" at bounding box center [78, 211] width 691 height 691
click at [130, 51] on img at bounding box center [127, 56] width 10 height 11
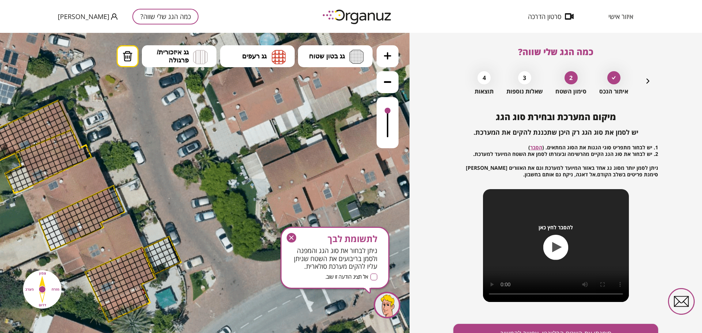
drag, startPoint x: 123, startPoint y: 259, endPoint x: 159, endPoint y: 212, distance: 59.7
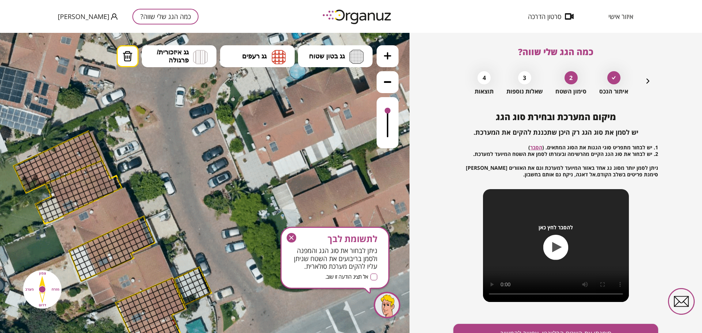
drag, startPoint x: 162, startPoint y: 184, endPoint x: 189, endPoint y: 224, distance: 47.9
click at [189, 224] on icon at bounding box center [108, 242] width 691 height 691
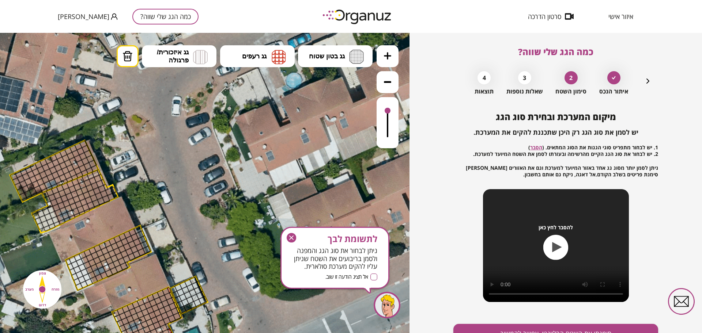
click at [637, 83] on div "איתור הנכס 2 סימון השטח 3 שאלות נוספות 4 תוצאות" at bounding box center [555, 81] width 193 height 27
click at [658, 82] on div "כמה הגג שלי שווה? איתור הנכס 2 סימון השטח 3 שאלות נוספות 4 תוצאות מיקום המערכת …" at bounding box center [555, 183] width 292 height 300
click at [642, 84] on div "איתור הנכס 2 סימון השטח 3 שאלות נוספות 4 תוצאות" at bounding box center [555, 81] width 193 height 27
click at [643, 83] on icon "button" at bounding box center [647, 81] width 9 height 9
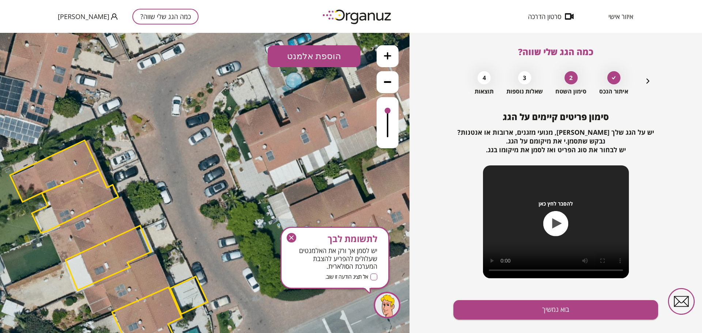
click at [394, 49] on button at bounding box center [387, 56] width 22 height 22
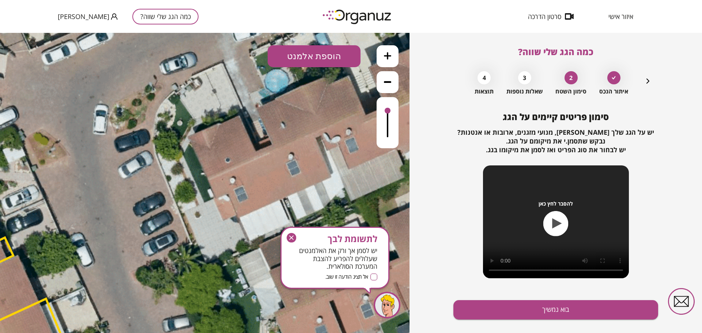
drag, startPoint x: 211, startPoint y: 178, endPoint x: 150, endPoint y: 230, distance: 80.4
click at [309, 63] on button "הוספת אלמנט" at bounding box center [314, 56] width 93 height 22
click at [307, 91] on div ".st0 { fill: #FFFFFF; } .st0 { fill: #FFFFFF; }" at bounding box center [204, 183] width 409 height 300
click at [255, 55] on div ".st0 { fill: #FFFFFF; } .st0 { fill: #FFFFFF; }" at bounding box center [204, 183] width 409 height 300
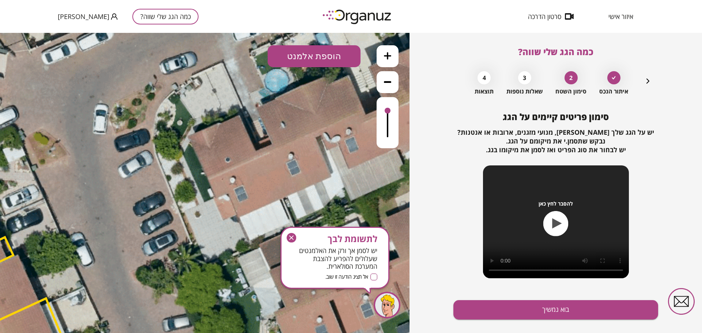
click at [329, 57] on button "הוספת אלמנט" at bounding box center [314, 56] width 93 height 22
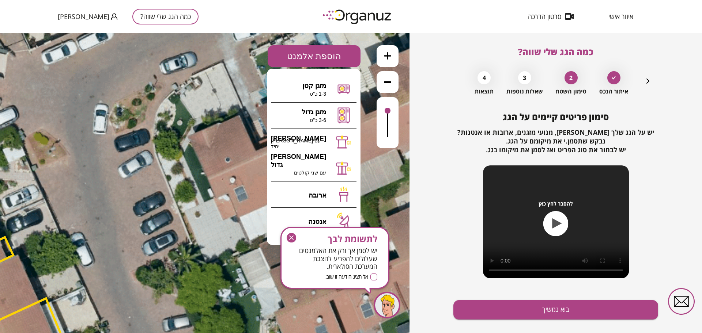
click at [293, 238] on icon "button" at bounding box center [292, 238] width 10 height 10
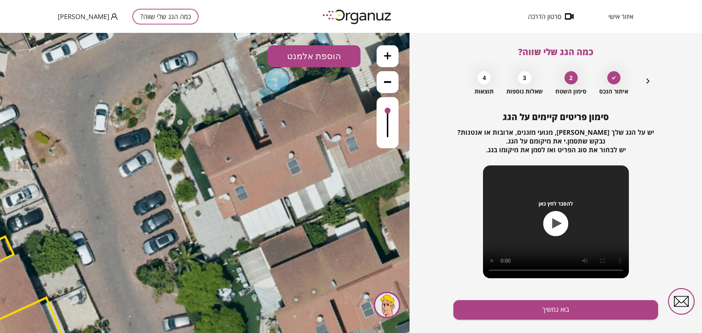
click at [649, 81] on icon "button" at bounding box center [647, 81] width 9 height 9
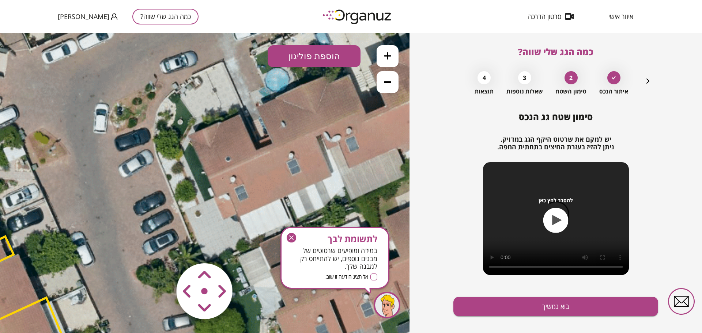
click at [299, 55] on button "הוספת פוליגון" at bounding box center [314, 56] width 93 height 22
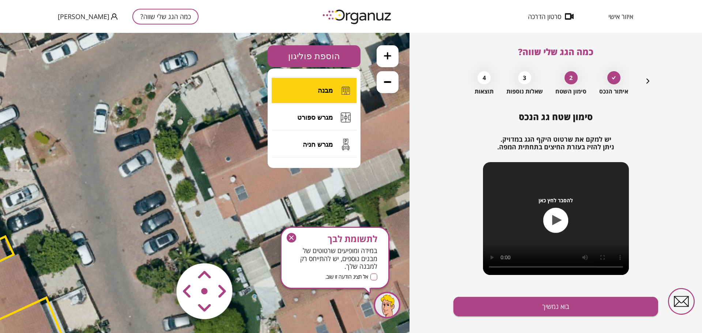
click at [325, 95] on button "מבנה" at bounding box center [314, 91] width 85 height 26
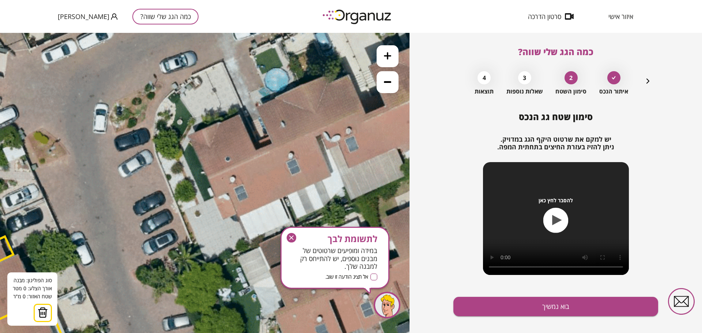
drag, startPoint x: 291, startPoint y: 236, endPoint x: 290, endPoint y: 191, distance: 44.6
click at [291, 236] on icon "button" at bounding box center [292, 238] width 10 height 10
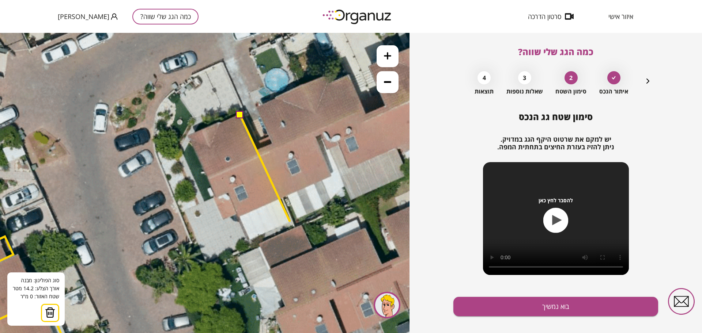
click at [290, 221] on polygon at bounding box center [265, 168] width 50 height 106
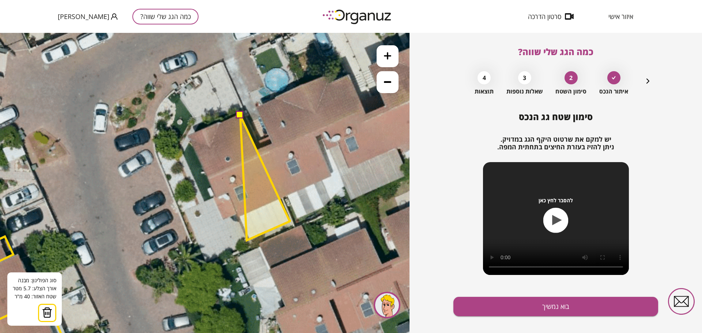
click at [247, 240] on polygon at bounding box center [265, 177] width 50 height 125
click at [238, 217] on polygon at bounding box center [264, 177] width 52 height 125
click at [236, 213] on polygon at bounding box center [262, 177] width 53 height 125
click at [221, 220] on polygon at bounding box center [255, 177] width 68 height 125
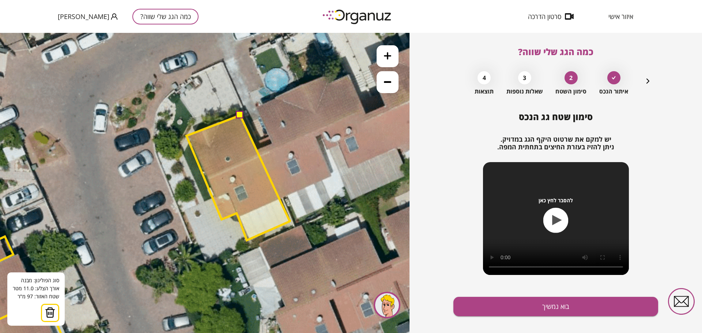
click at [186, 136] on polygon at bounding box center [237, 177] width 103 height 125
click at [235, 115] on polygon at bounding box center [237, 177] width 103 height 125
click at [239, 115] on button at bounding box center [239, 114] width 7 height 7
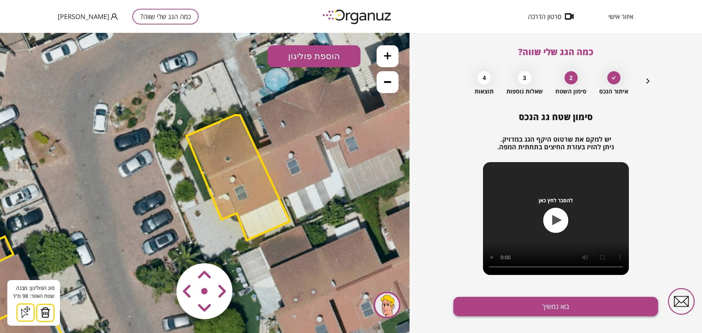
click at [526, 307] on button "בוא נמשיך" at bounding box center [555, 306] width 205 height 19
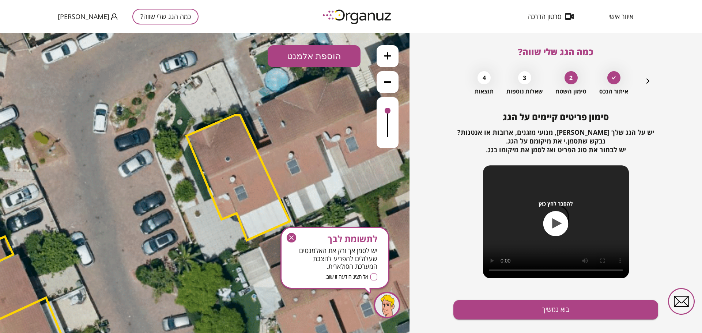
click at [527, 306] on button "בוא נמשיך" at bounding box center [555, 309] width 205 height 19
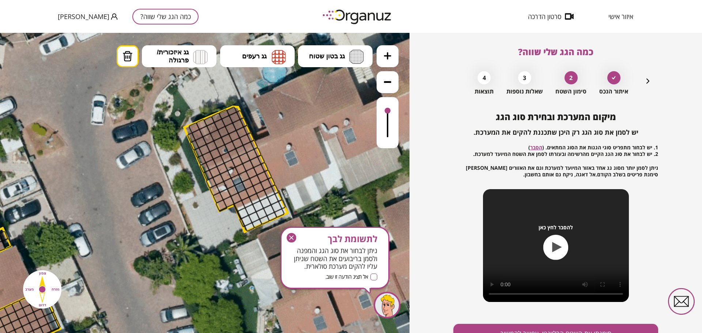
drag, startPoint x: 120, startPoint y: 208, endPoint x: 80, endPoint y: 205, distance: 40.3
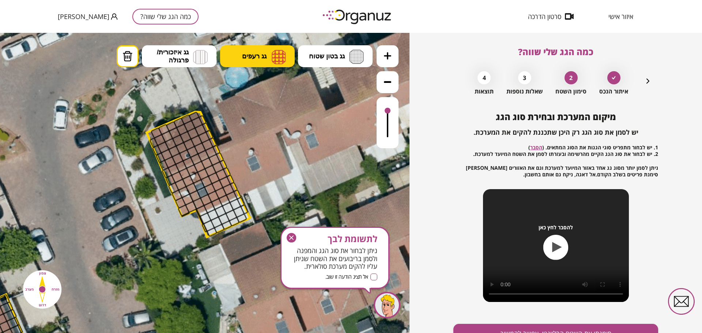
click at [268, 56] on button "גג רעפים" at bounding box center [257, 56] width 75 height 22
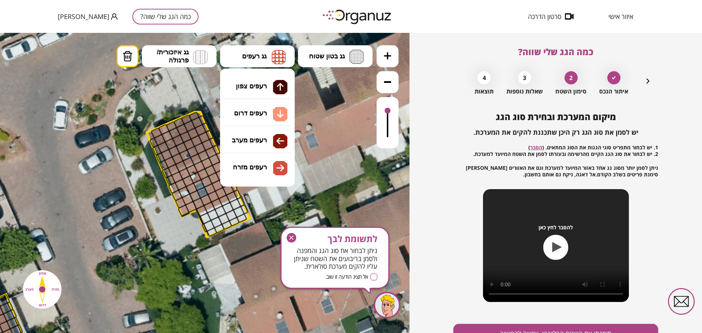
drag, startPoint x: 259, startPoint y: 113, endPoint x: 260, endPoint y: 128, distance: 14.3
click at [259, 113] on div ".st0 { fill: #FFFFFF; } 98" at bounding box center [204, 183] width 409 height 300
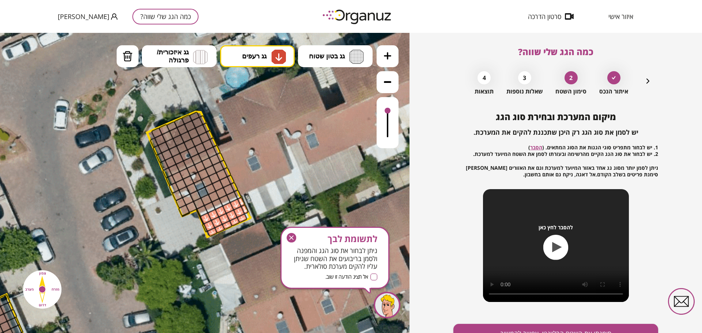
drag, startPoint x: 241, startPoint y: 212, endPoint x: 202, endPoint y: 228, distance: 42.3
drag, startPoint x: 202, startPoint y: 207, endPoint x: 229, endPoint y: 185, distance: 34.3
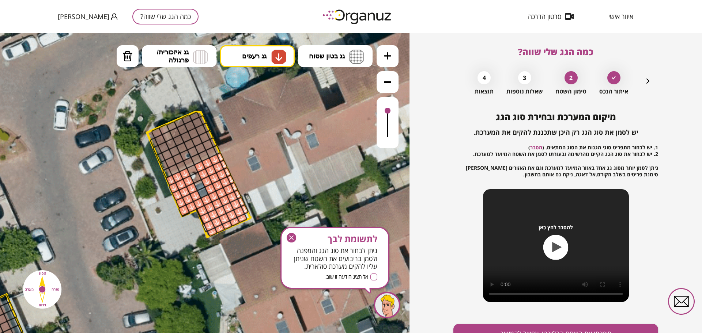
drag, startPoint x: 193, startPoint y: 199, endPoint x: 180, endPoint y: 179, distance: 23.8
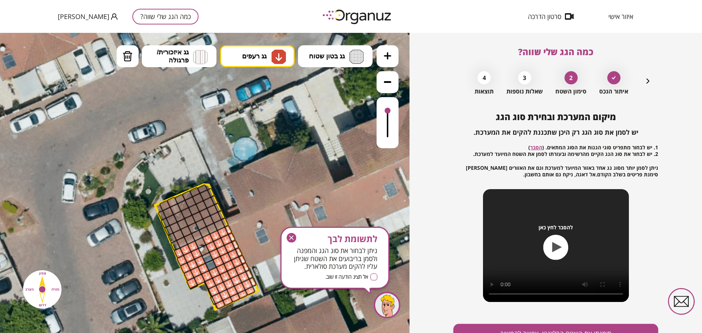
drag, startPoint x: 155, startPoint y: 177, endPoint x: 172, endPoint y: 228, distance: 53.6
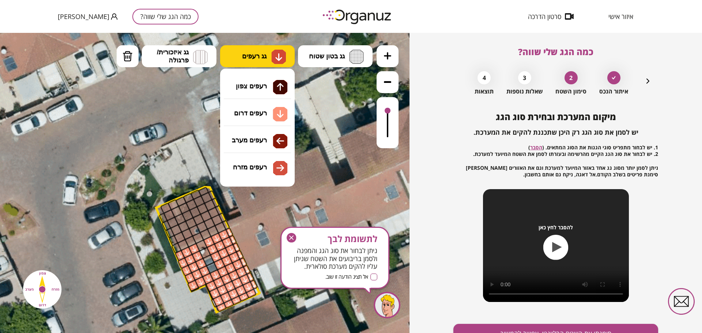
click at [249, 56] on span "גג רעפים" at bounding box center [254, 56] width 24 height 8
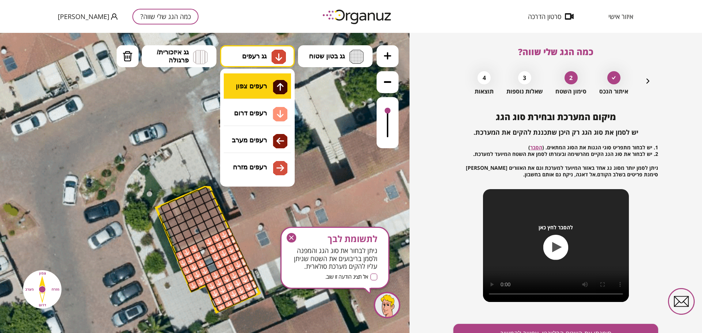
click at [260, 82] on div ".st0 { fill: #FFFFFF; } 98" at bounding box center [204, 183] width 409 height 300
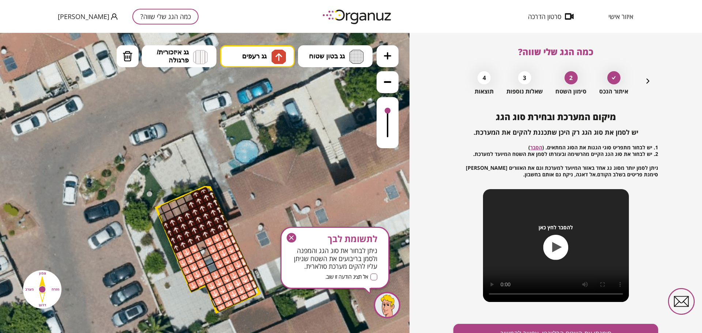
drag, startPoint x: 223, startPoint y: 223, endPoint x: 175, endPoint y: 220, distance: 47.2
click at [387, 124] on div at bounding box center [387, 122] width 22 height 51
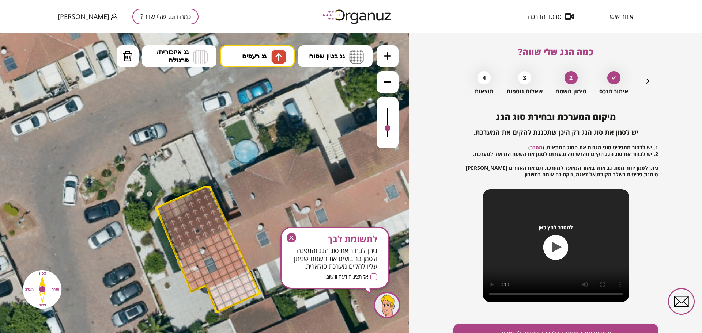
drag, startPoint x: 388, startPoint y: 128, endPoint x: 390, endPoint y: 134, distance: 5.8
click at [388, 130] on div at bounding box center [387, 122] width 22 height 51
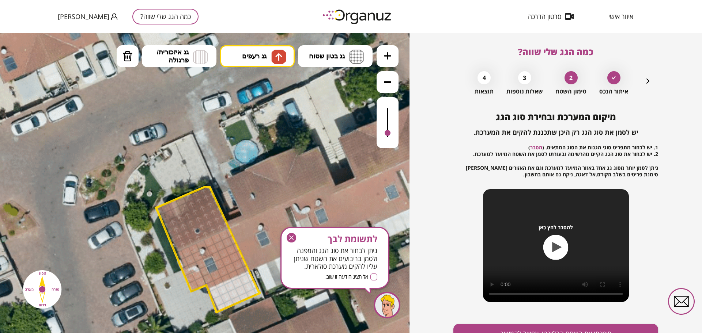
click at [390, 134] on div at bounding box center [387, 122] width 22 height 51
click at [386, 117] on div at bounding box center [387, 122] width 22 height 51
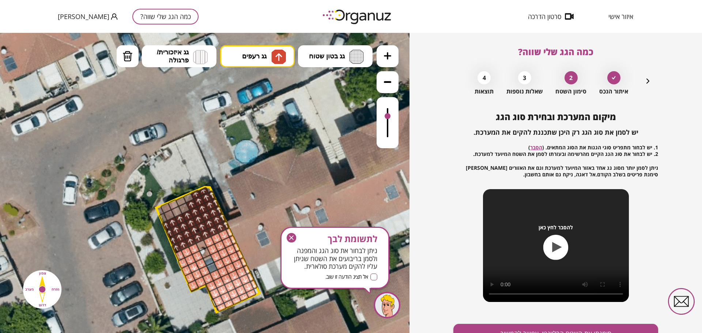
click at [648, 82] on icon "button" at bounding box center [647, 81] width 9 height 9
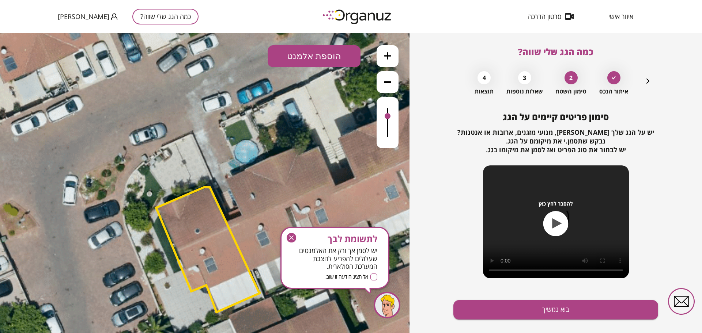
click at [310, 56] on button "הוספת אלמנט" at bounding box center [314, 56] width 93 height 22
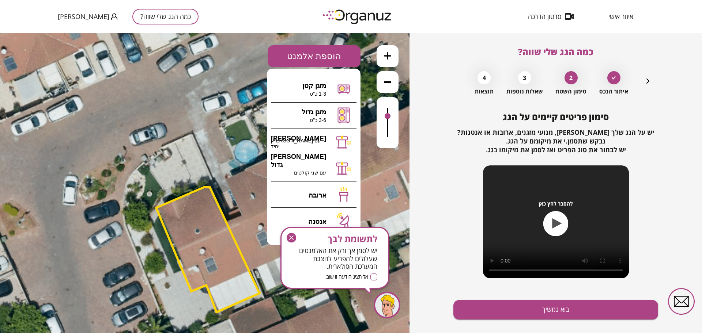
click at [293, 240] on icon "button" at bounding box center [292, 238] width 10 height 10
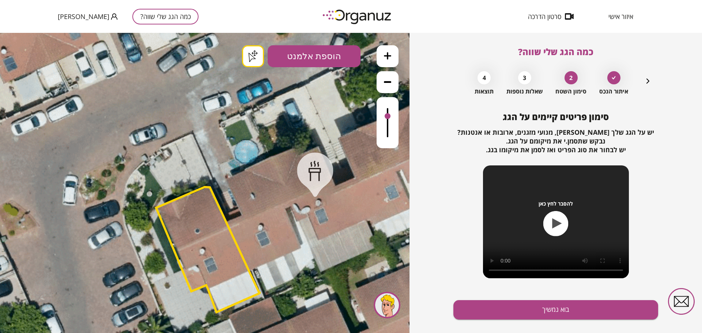
click at [315, 193] on div ".st0 { fill: #FFFFFF; } .st0 { fill: #FFFFFF; }" at bounding box center [204, 183] width 409 height 300
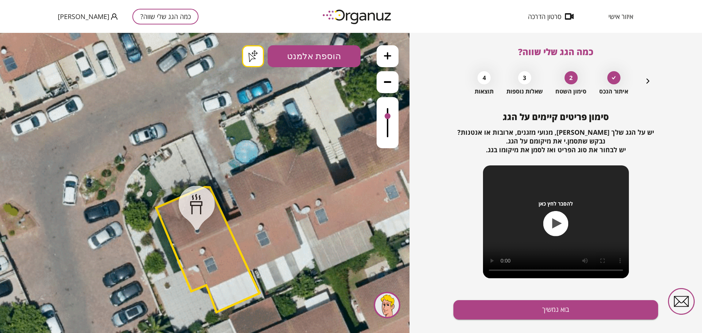
click at [253, 59] on div ".st0 { fill: #FFFFFF; } .st0 { fill: #FFFFFF; }" at bounding box center [204, 183] width 409 height 300
drag, startPoint x: 388, startPoint y: 116, endPoint x: 380, endPoint y: 110, distance: 10.1
click at [380, 110] on div at bounding box center [387, 122] width 22 height 51
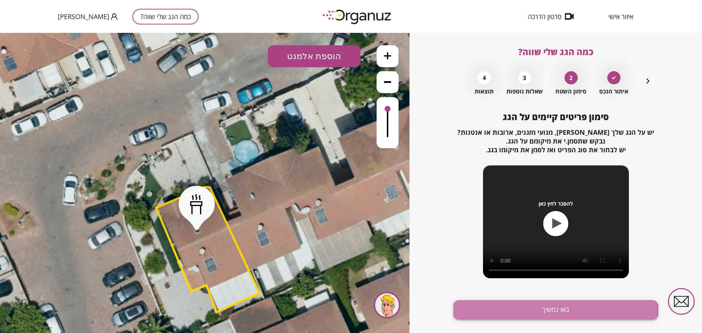
click at [527, 310] on button "בוא נמשיך" at bounding box center [555, 309] width 205 height 19
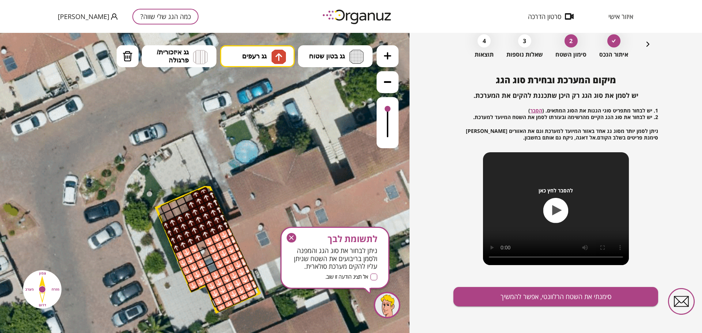
scroll to position [38, 0]
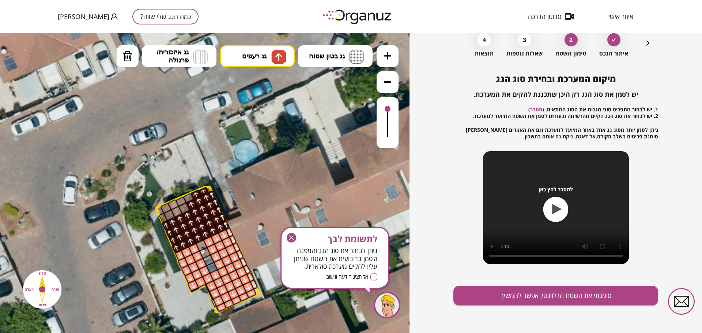
click at [295, 235] on icon "button" at bounding box center [292, 238] width 10 height 10
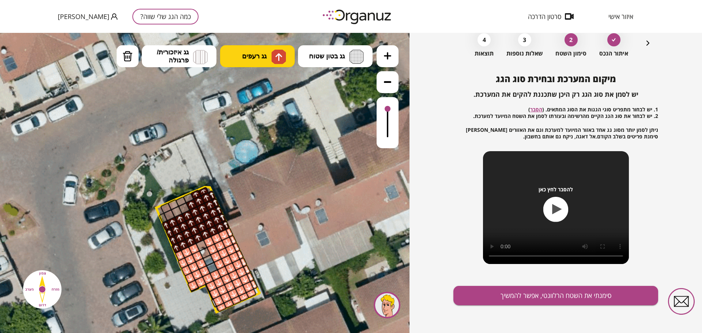
click at [259, 47] on button "גג רעפים" at bounding box center [257, 56] width 75 height 22
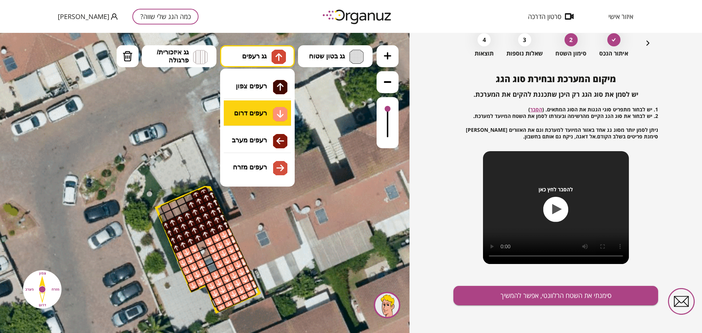
click at [259, 117] on div ".st0 { fill: #FFFFFF; } .st0 { fill: #FFFFFF; }" at bounding box center [204, 183] width 409 height 300
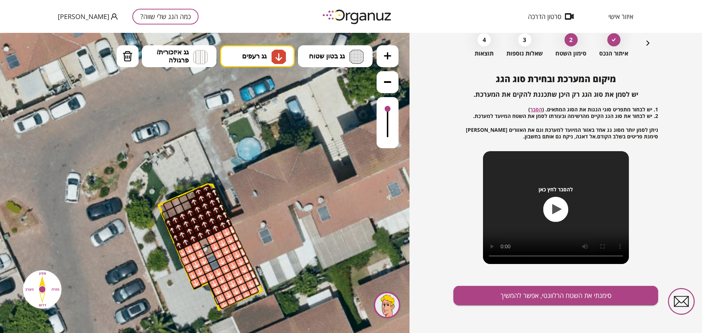
drag, startPoint x: 204, startPoint y: 289, endPoint x: 208, endPoint y: 287, distance: 4.9
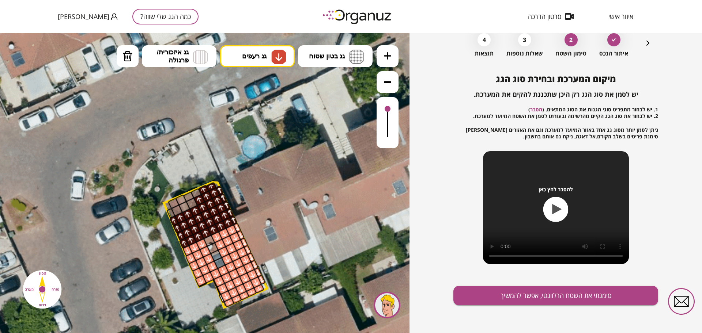
drag, startPoint x: 209, startPoint y: 287, endPoint x: 217, endPoint y: 284, distance: 8.2
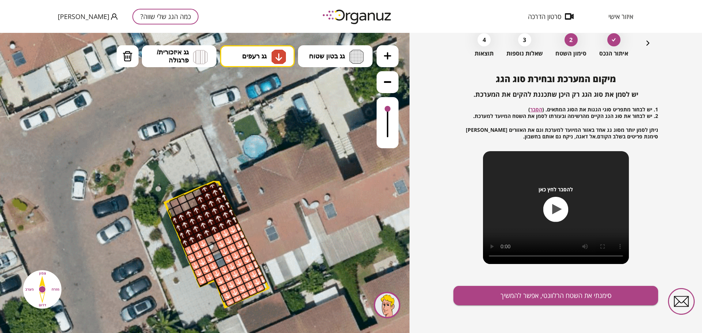
drag, startPoint x: 219, startPoint y: 284, endPoint x: 280, endPoint y: 294, distance: 62.2
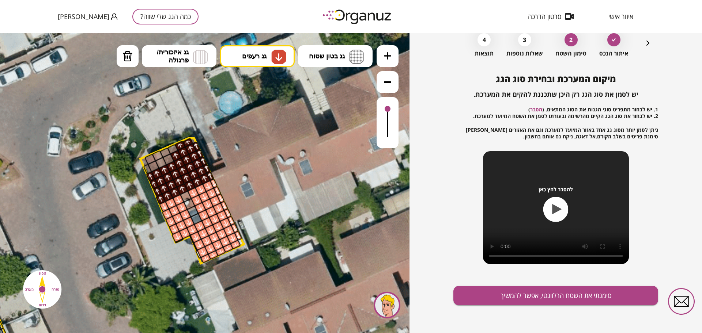
drag, startPoint x: 286, startPoint y: 215, endPoint x: 281, endPoint y: 209, distance: 7.5
click at [508, 295] on button "סימנתי את השטח הרלוונטי, אפשר להמשיך" at bounding box center [555, 295] width 205 height 19
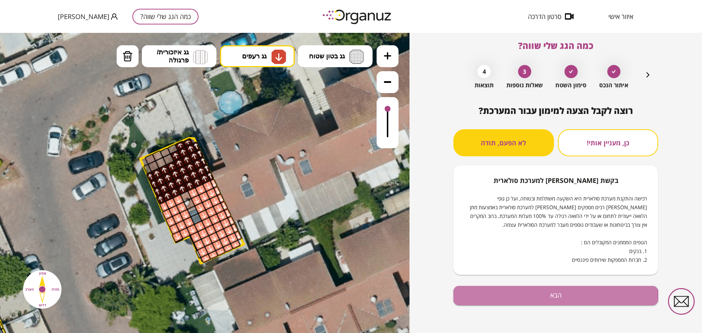
click at [508, 298] on button "הבא" at bounding box center [555, 295] width 205 height 19
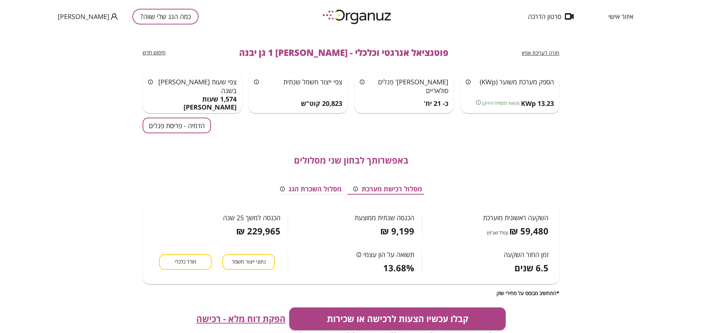
click at [170, 132] on button "הדמיה - פריסת פנלים" at bounding box center [177, 126] width 68 height 16
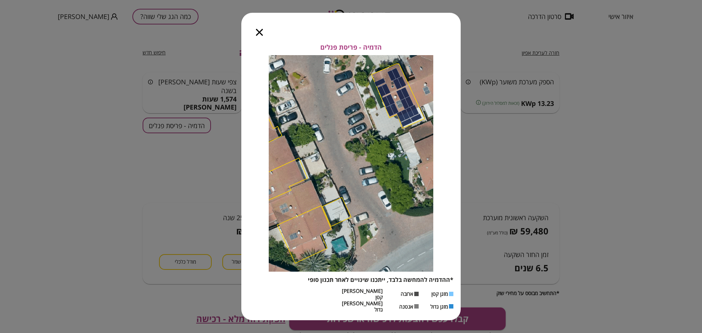
click at [260, 36] on icon "button" at bounding box center [259, 32] width 7 height 7
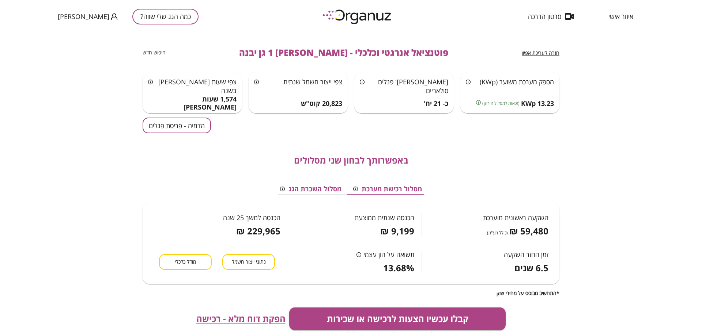
click at [173, 131] on button "הדמיה - פריסת פנלים" at bounding box center [177, 126] width 68 height 16
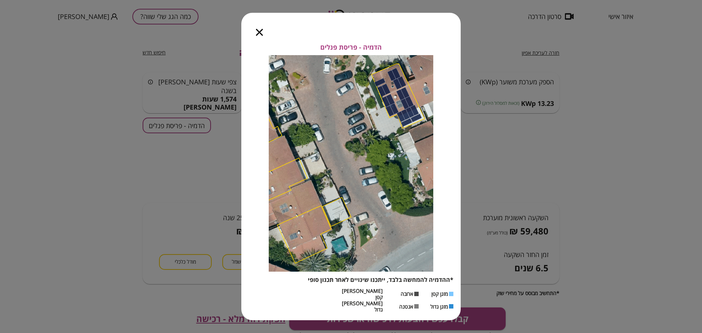
click at [260, 36] on icon "button" at bounding box center [259, 32] width 7 height 7
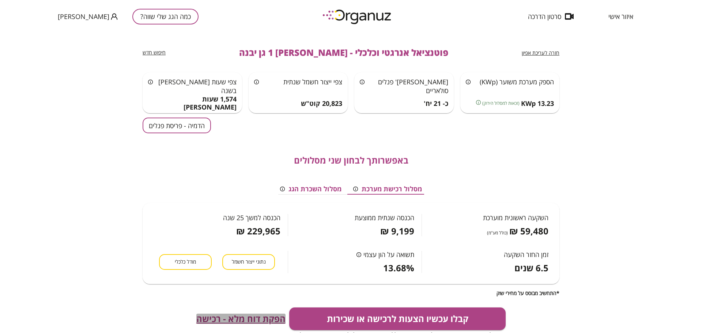
click at [236, 322] on span "הפקת דוח מלא - רכישה" at bounding box center [240, 319] width 89 height 10
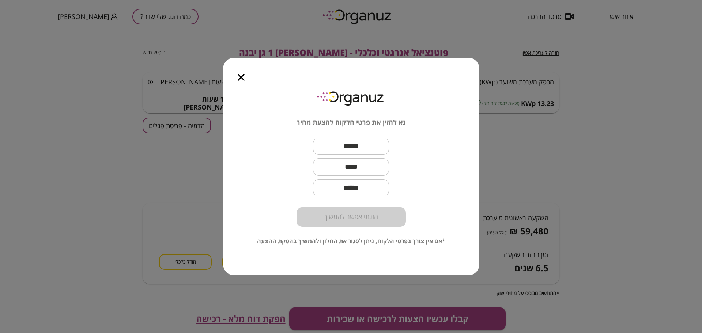
click at [244, 77] on icon "button" at bounding box center [241, 77] width 7 height 7
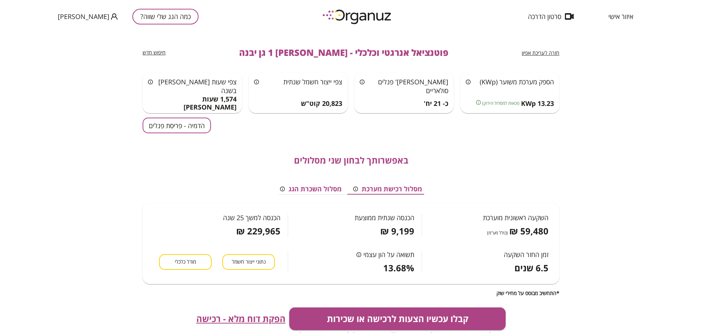
click at [534, 55] on span "חזרה לעריכת אפיון" at bounding box center [541, 52] width 38 height 7
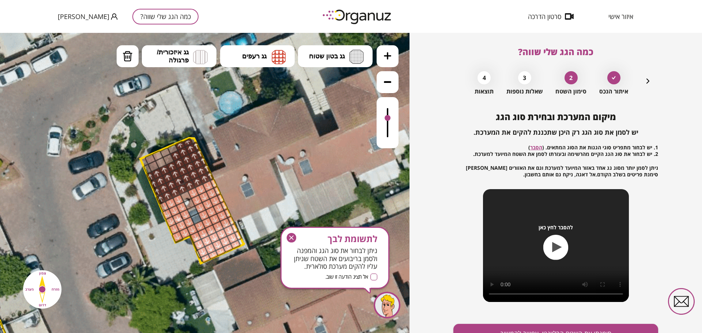
drag, startPoint x: 384, startPoint y: 104, endPoint x: 395, endPoint y: 119, distance: 17.8
click at [395, 119] on div at bounding box center [387, 122] width 22 height 51
click at [126, 54] on img at bounding box center [127, 56] width 10 height 11
drag, startPoint x: 183, startPoint y: 228, endPoint x: 178, endPoint y: 221, distance: 8.2
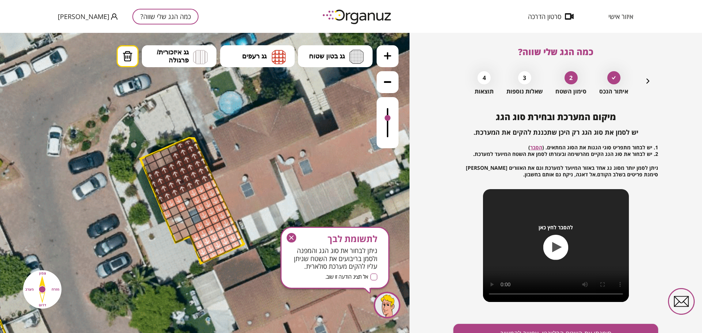
drag, startPoint x: 185, startPoint y: 214, endPoint x: 180, endPoint y: 232, distance: 19.2
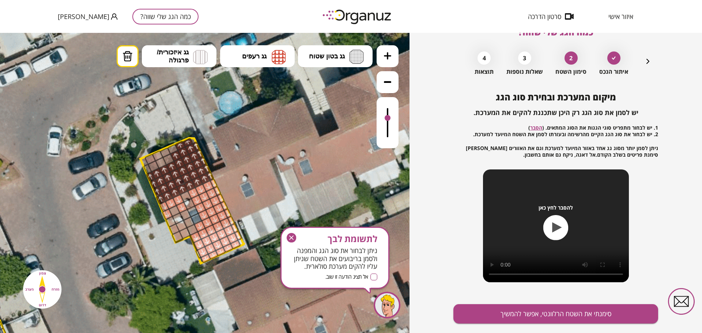
scroll to position [38, 0]
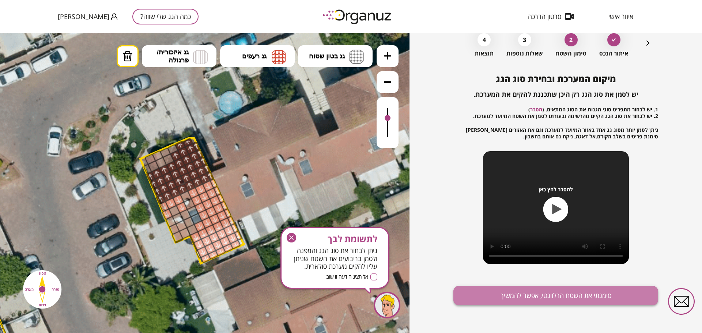
click at [501, 289] on button "סימנתי את השטח הרלוונטי, אפשר להמשיך" at bounding box center [555, 295] width 205 height 19
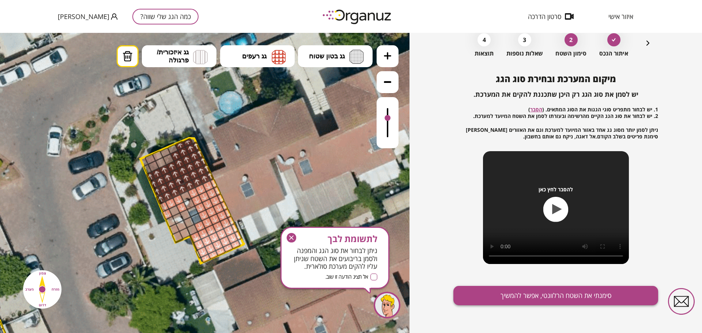
scroll to position [6, 0]
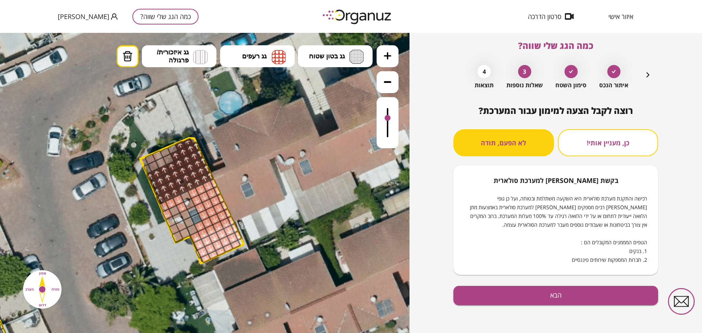
click at [277, 60] on div at bounding box center [204, 183] width 409 height 300
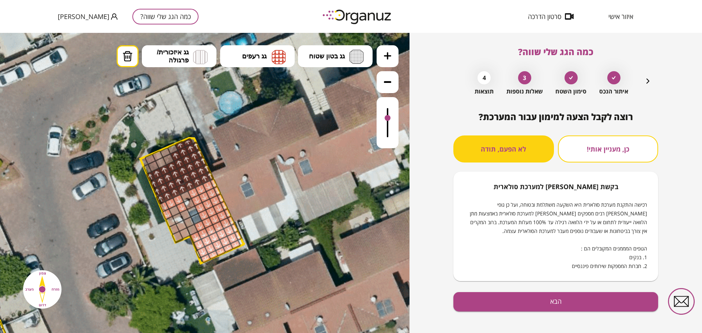
click at [647, 81] on icon "button" at bounding box center [647, 81] width 9 height 9
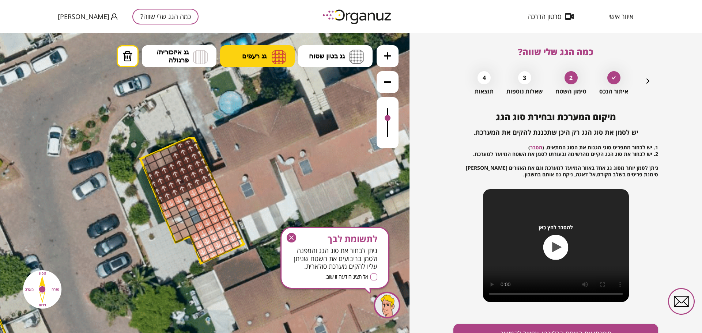
click at [262, 61] on button "גג רעפים" at bounding box center [257, 56] width 75 height 22
click at [266, 119] on div ".st0 { fill: #FFFFFF; } .st0 { fill: #FFFFFF; }" at bounding box center [204, 183] width 409 height 300
click at [173, 209] on div at bounding box center [174, 211] width 12 height 12
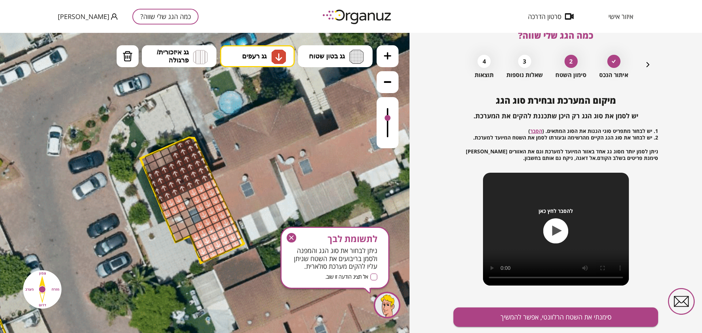
scroll to position [38, 0]
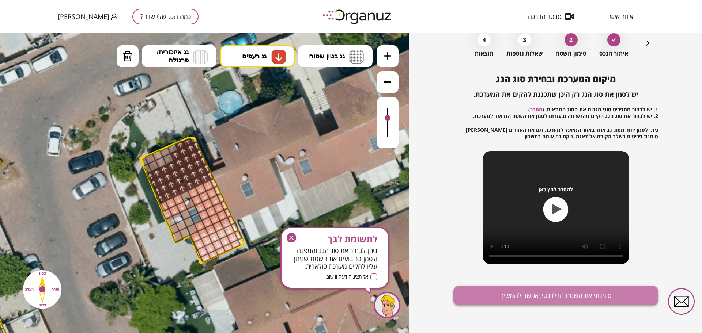
click at [588, 292] on button "סימנתי את השטח הרלוונטי, אפשר להמשיך" at bounding box center [555, 295] width 205 height 19
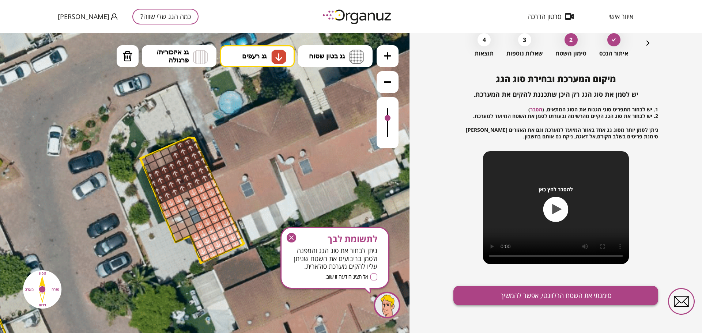
scroll to position [6, 0]
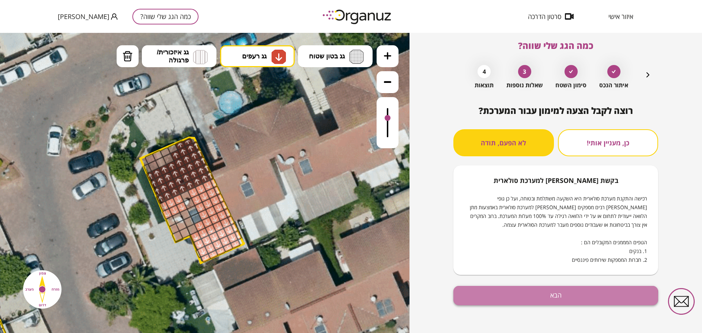
click at [520, 298] on button "הבא" at bounding box center [555, 295] width 205 height 19
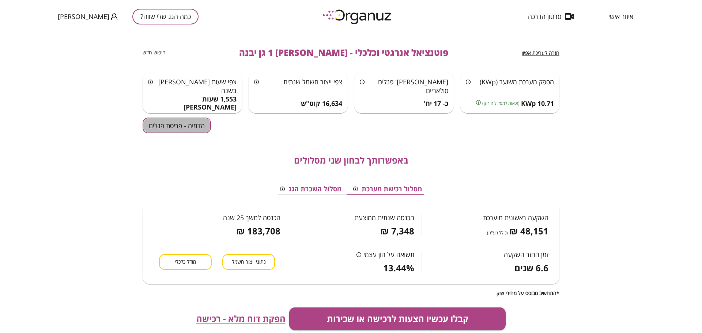
click at [155, 118] on button "הדמיה - פריסת פנלים" at bounding box center [177, 126] width 68 height 16
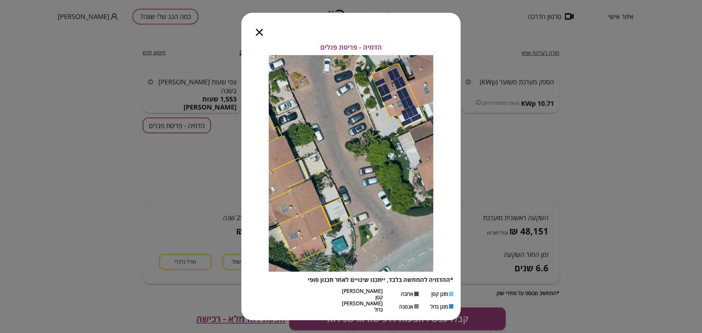
click at [263, 38] on div at bounding box center [259, 28] width 36 height 31
click at [259, 36] on icon "button" at bounding box center [259, 32] width 7 height 7
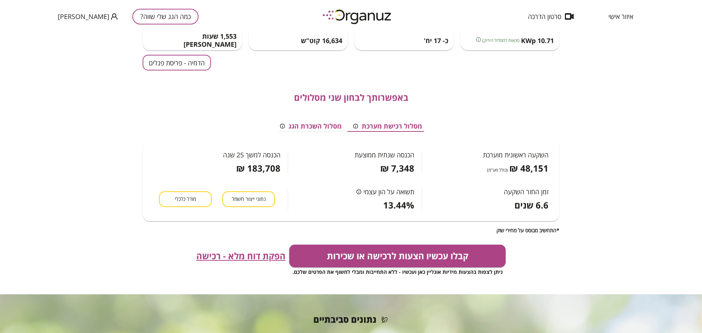
scroll to position [91, 0]
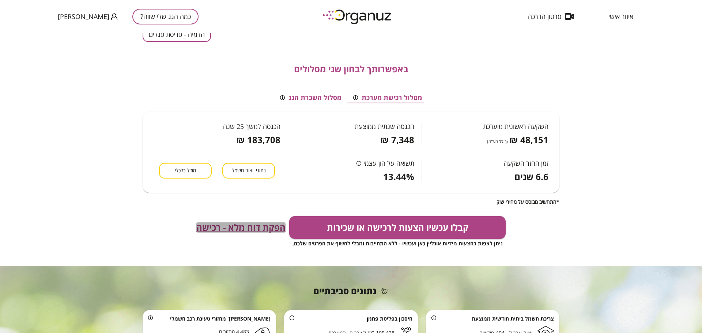
click at [240, 230] on span "הפקת דוח מלא - רכישה" at bounding box center [240, 228] width 89 height 10
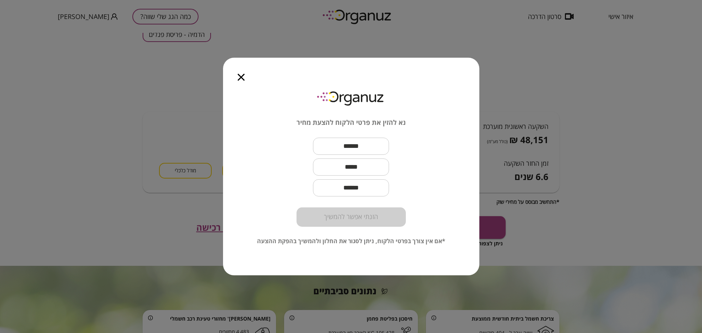
click at [239, 77] on icon "button" at bounding box center [241, 77] width 7 height 7
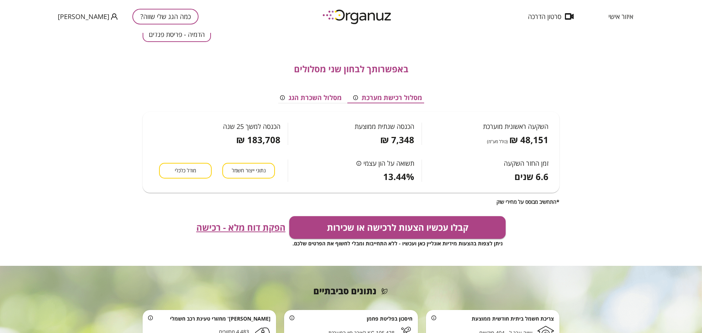
scroll to position [0, 0]
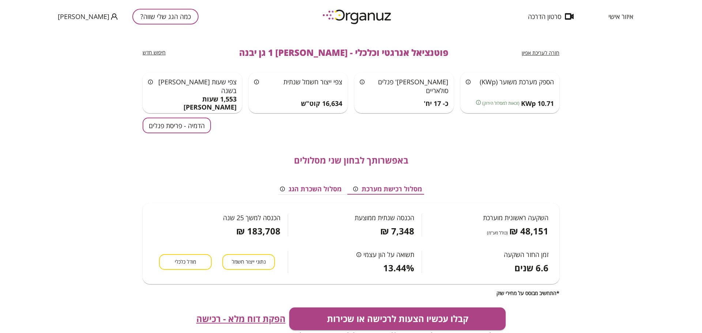
click at [538, 49] on div "חזרה לעריכת אפיון" at bounding box center [541, 52] width 38 height 9
click at [538, 52] on span "חזרה לעריכת אפיון" at bounding box center [541, 52] width 38 height 7
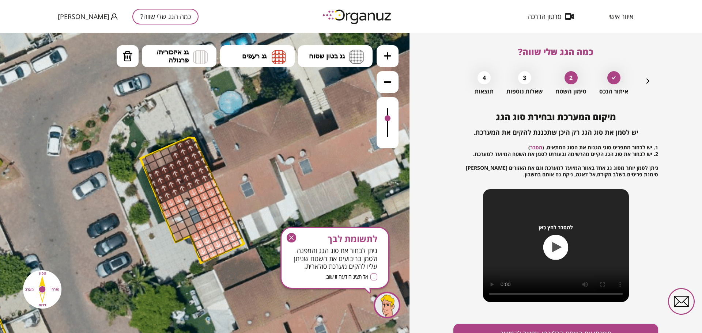
drag, startPoint x: 387, startPoint y: 106, endPoint x: 391, endPoint y: 119, distance: 14.0
click at [391, 119] on div at bounding box center [387, 122] width 22 height 51
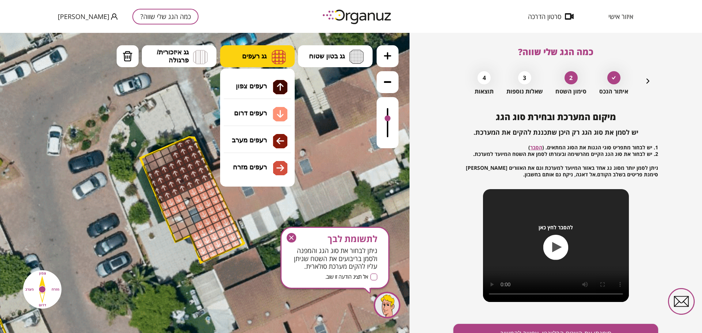
click at [254, 67] on button "גג רעפים" at bounding box center [257, 56] width 75 height 22
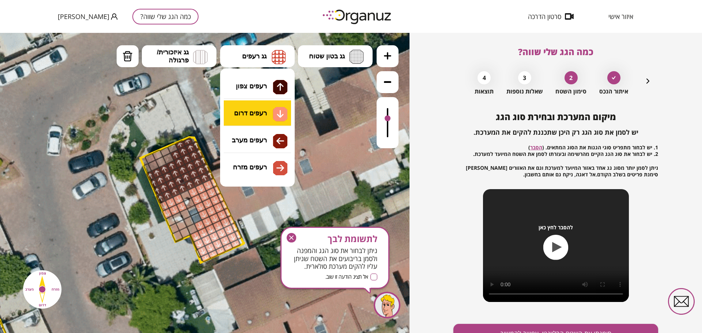
click at [255, 118] on div ".st0 { fill: #FFFFFF; } .st0 { fill: #FFFFFF; }" at bounding box center [204, 183] width 409 height 300
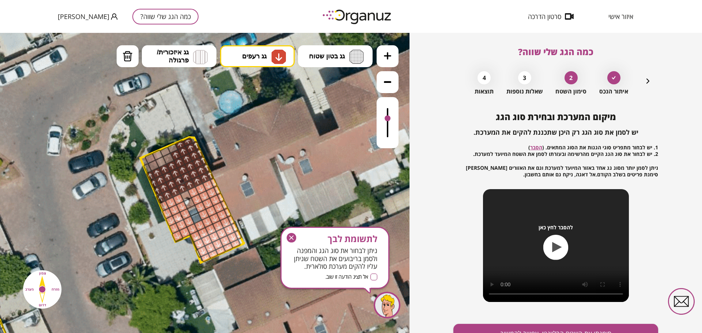
drag, startPoint x: 185, startPoint y: 216, endPoint x: 171, endPoint y: 220, distance: 14.1
click at [289, 236] on icon "button" at bounding box center [292, 238] width 10 height 10
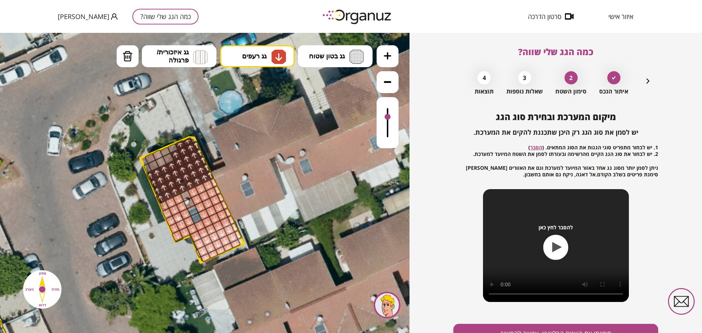
drag, startPoint x: 389, startPoint y: 117, endPoint x: 385, endPoint y: 118, distance: 3.8
click at [385, 118] on div at bounding box center [387, 117] width 6 height 6
click at [390, 127] on div at bounding box center [387, 122] width 22 height 51
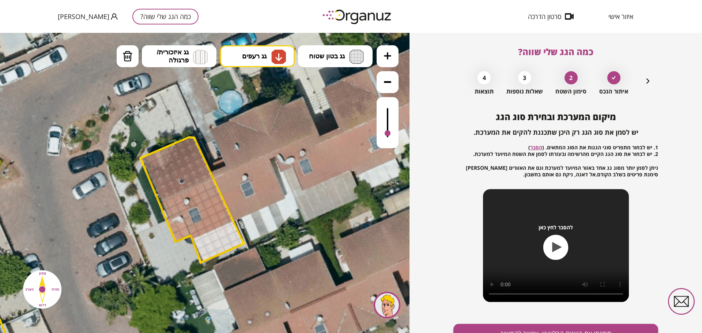
click at [387, 134] on div at bounding box center [387, 122] width 22 height 51
click at [387, 134] on div at bounding box center [387, 133] width 6 height 6
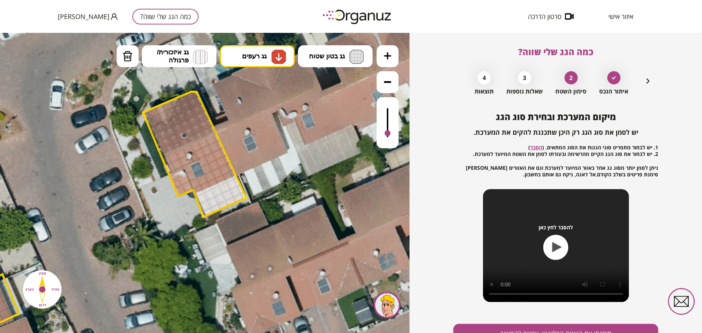
drag, startPoint x: 264, startPoint y: 274, endPoint x: 266, endPoint y: 229, distance: 45.8
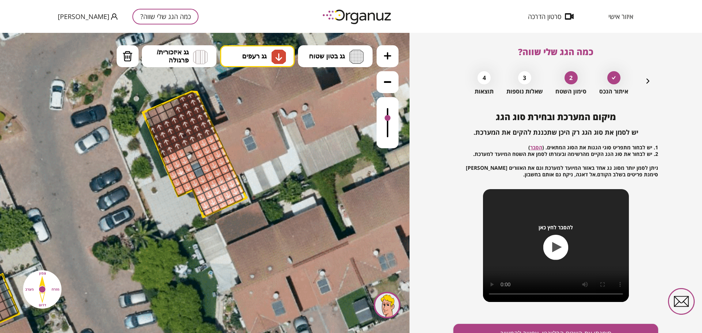
click at [390, 119] on div at bounding box center [387, 122] width 22 height 51
click at [385, 130] on div at bounding box center [387, 122] width 22 height 51
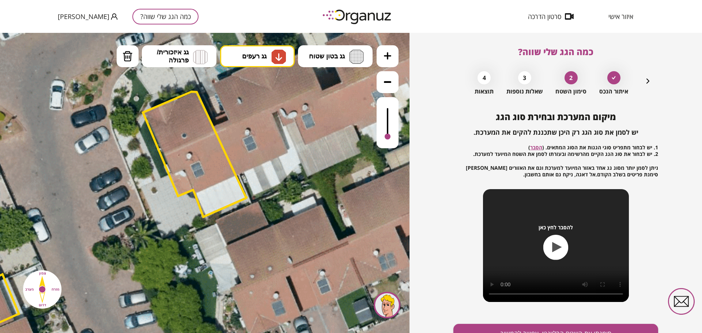
click at [384, 141] on div at bounding box center [387, 122] width 22 height 51
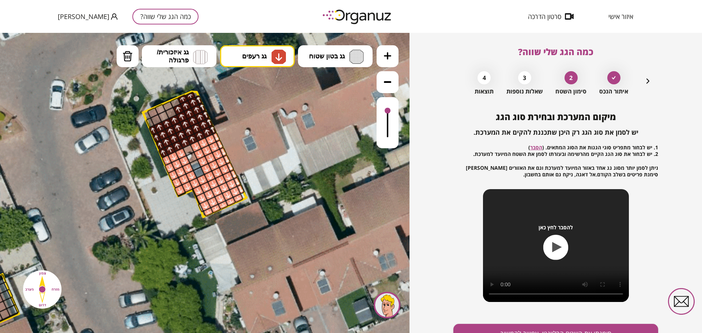
click at [387, 111] on div at bounding box center [387, 122] width 22 height 51
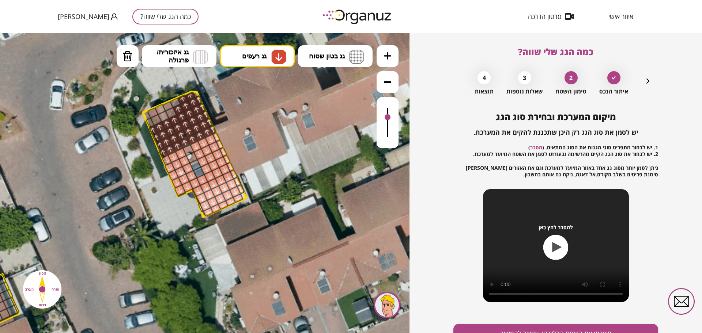
click at [386, 118] on div at bounding box center [387, 122] width 22 height 51
click at [389, 128] on div at bounding box center [387, 122] width 22 height 51
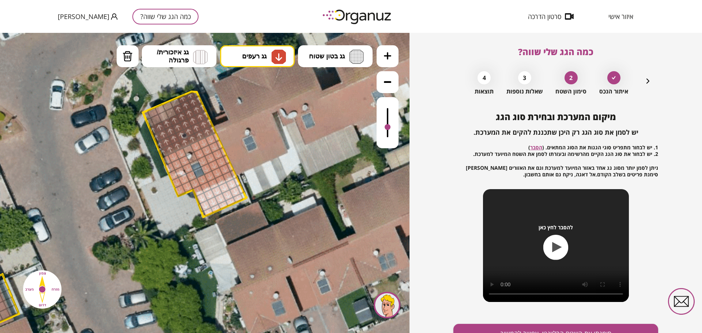
click at [389, 133] on div at bounding box center [387, 122] width 22 height 51
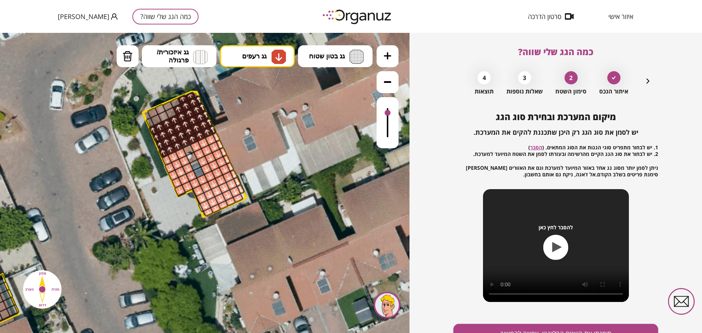
click at [385, 114] on div at bounding box center [387, 122] width 22 height 51
click at [241, 55] on button "גג רעפים" at bounding box center [257, 56] width 75 height 22
click at [263, 116] on div ".st0 { fill: #FFFFFF; } .st0 { fill: #FFFFFF; }" at bounding box center [204, 183] width 409 height 300
drag, startPoint x: 179, startPoint y: 192, endPoint x: 196, endPoint y: 200, distance: 19.0
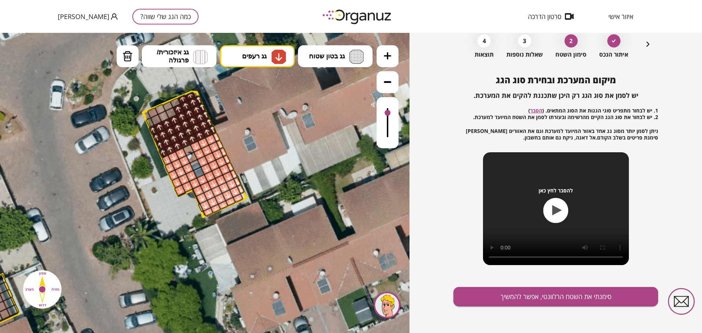
scroll to position [38, 0]
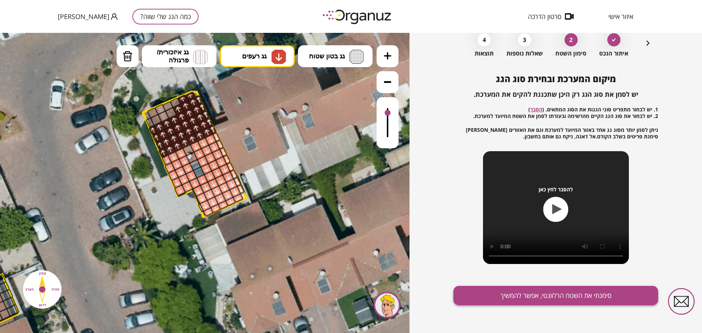
click at [542, 292] on button "סימנתי את השטח הרלוונטי, אפשר להמשיך" at bounding box center [555, 295] width 205 height 19
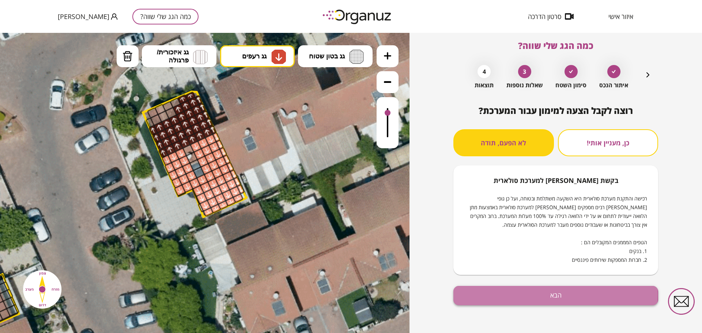
click at [487, 295] on button "הבא" at bounding box center [555, 295] width 205 height 19
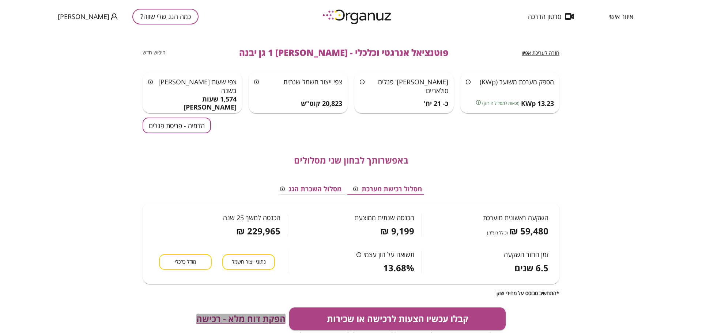
click at [229, 314] on span "הפקת דוח מלא - רכישה" at bounding box center [240, 319] width 89 height 10
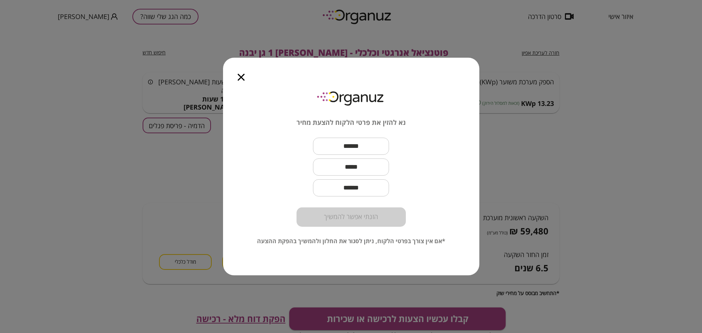
click at [238, 83] on div at bounding box center [241, 73] width 36 height 31
click at [243, 72] on div at bounding box center [241, 73] width 36 height 31
click at [242, 79] on icon "button" at bounding box center [241, 77] width 7 height 7
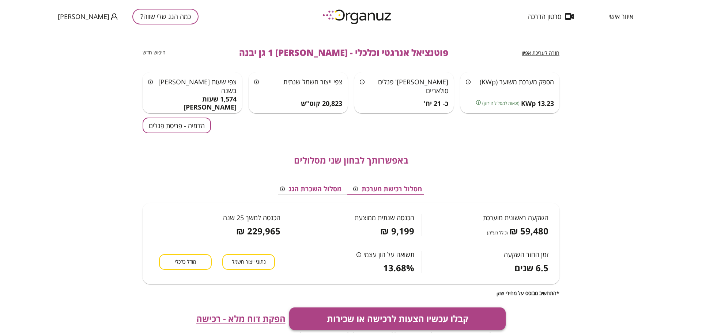
click at [410, 316] on button "קבלו עכשיו הצעות לרכישה או שכירות" at bounding box center [397, 319] width 217 height 23
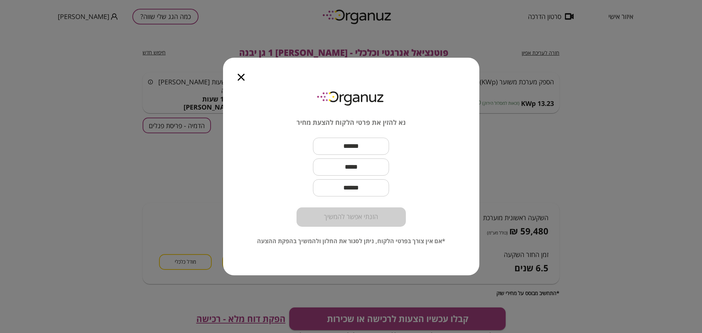
click at [361, 151] on input "text" at bounding box center [351, 147] width 76 height 22
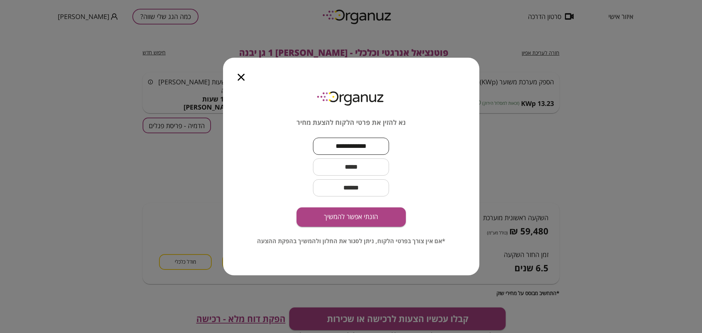
type input "**********"
click at [365, 167] on input "text" at bounding box center [351, 167] width 76 height 22
click at [364, 162] on input "text" at bounding box center [351, 167] width 76 height 22
paste input "**********"
type input "**********"
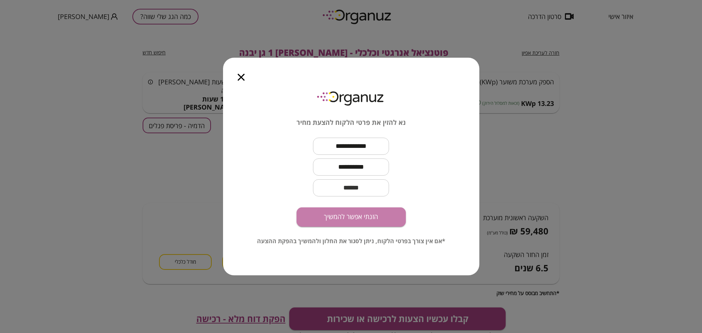
click at [370, 218] on button "הזנתי אפשר להמשיך" at bounding box center [350, 217] width 109 height 19
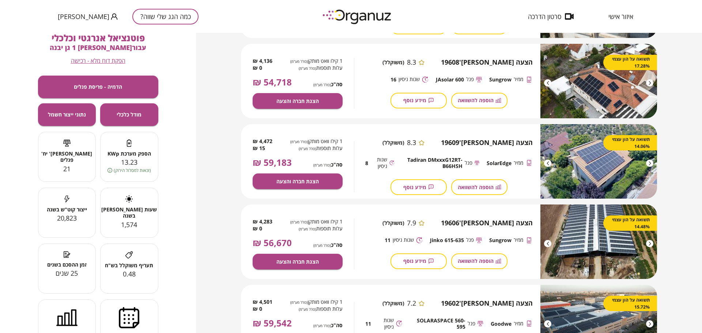
scroll to position [183, 0]
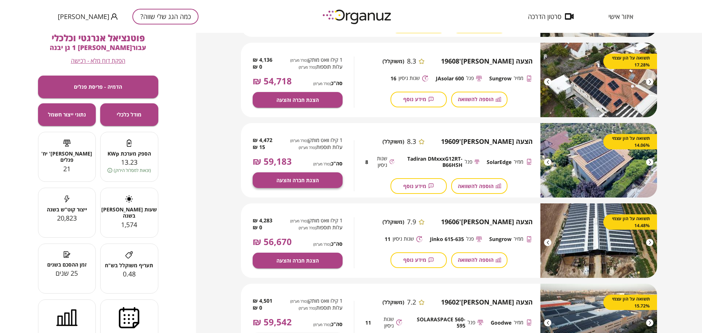
click at [306, 180] on span "הצגת חברה והצעה" at bounding box center [297, 180] width 42 height 6
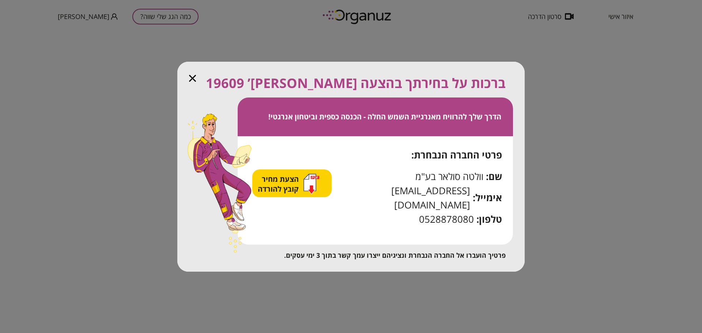
click at [289, 186] on span "הצעת מחיר קובץ להורדה" at bounding box center [279, 184] width 43 height 20
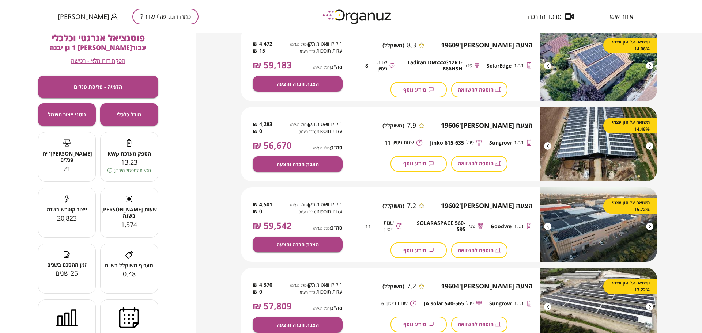
scroll to position [320, 0]
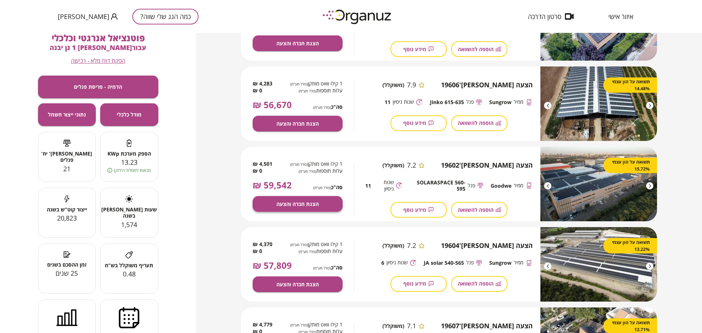
click at [309, 200] on button "הצגת חברה והצעה" at bounding box center [298, 204] width 90 height 16
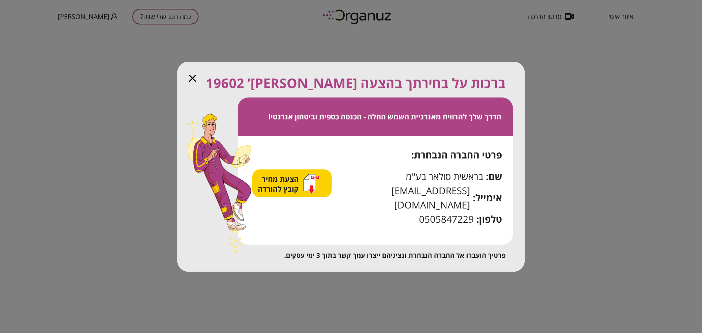
click at [292, 189] on span "הצעת מחיר קובץ להורדה" at bounding box center [279, 184] width 43 height 20
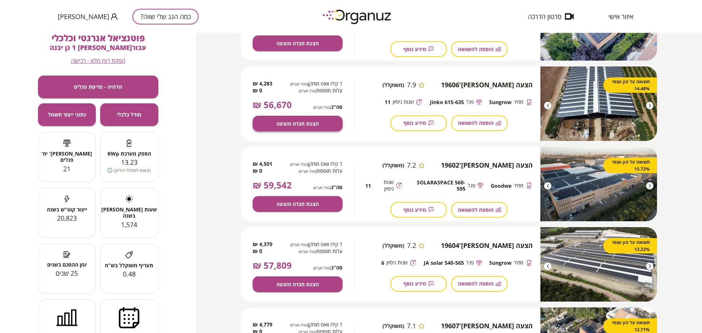
click at [277, 121] on span "הצגת חברה והצעה" at bounding box center [297, 124] width 42 height 6
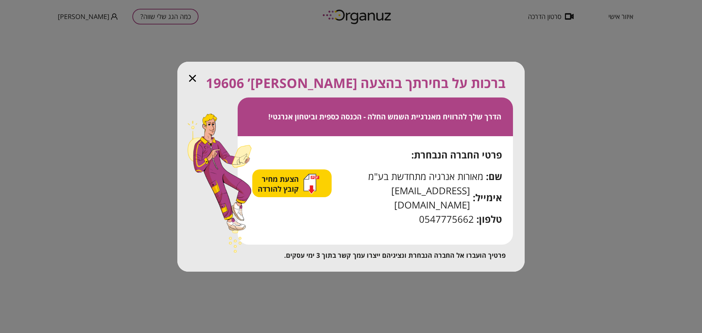
click at [299, 190] on span "הצעת מחיר קובץ להורדה" at bounding box center [279, 184] width 43 height 20
